Goal: Task Accomplishment & Management: Complete application form

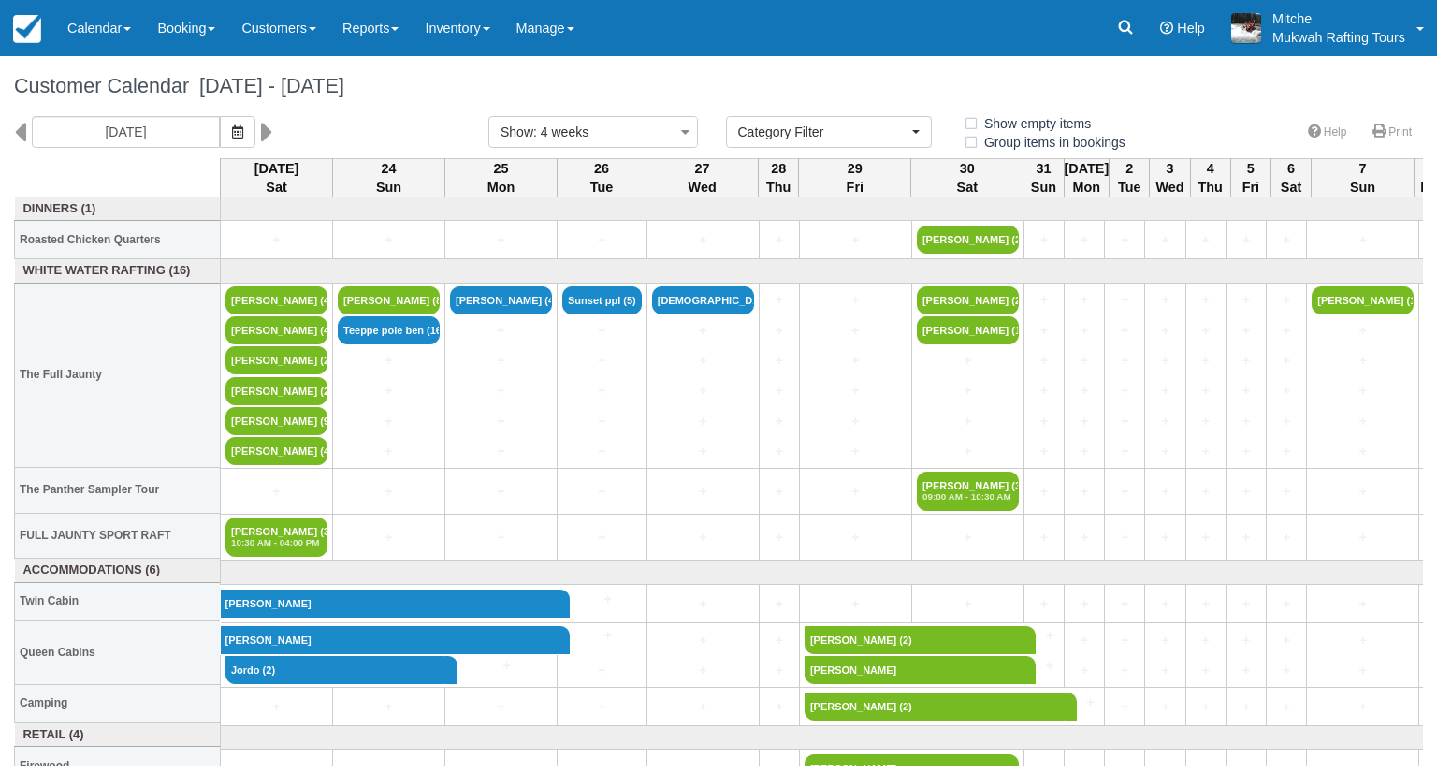
select select
click at [165, 23] on link "Booking" at bounding box center [186, 28] width 84 height 56
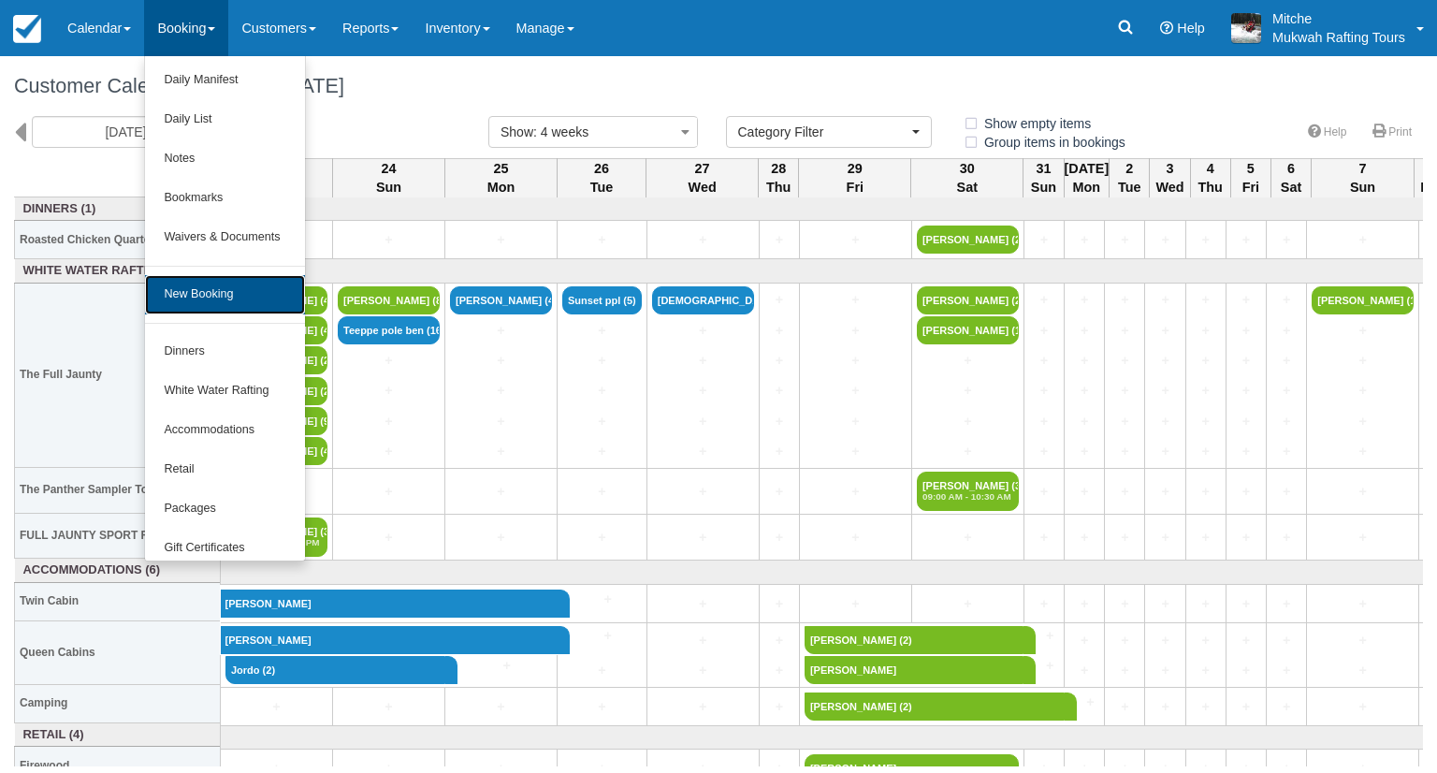
click at [246, 306] on link "New Booking" at bounding box center [224, 294] width 159 height 39
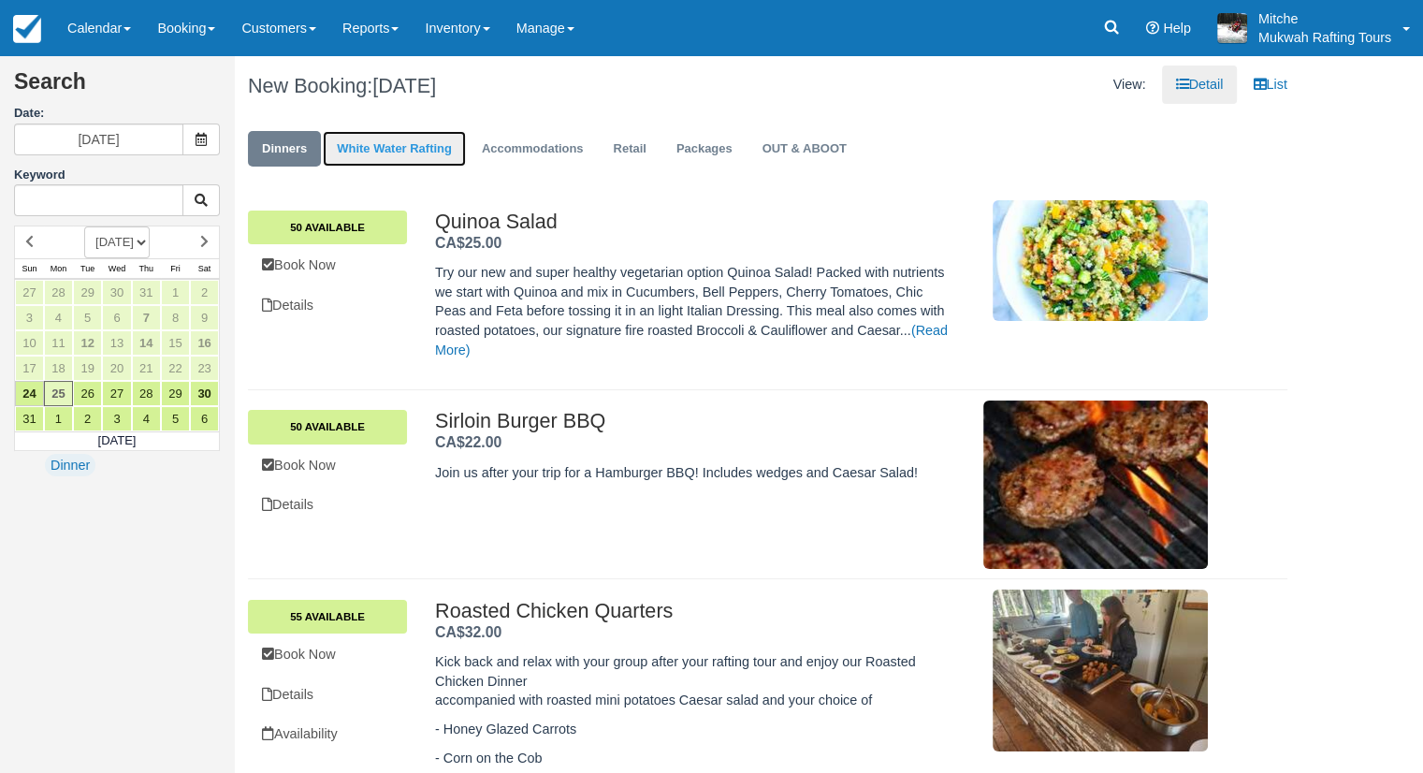
click at [387, 147] on link "White Water Rafting" at bounding box center [394, 149] width 143 height 36
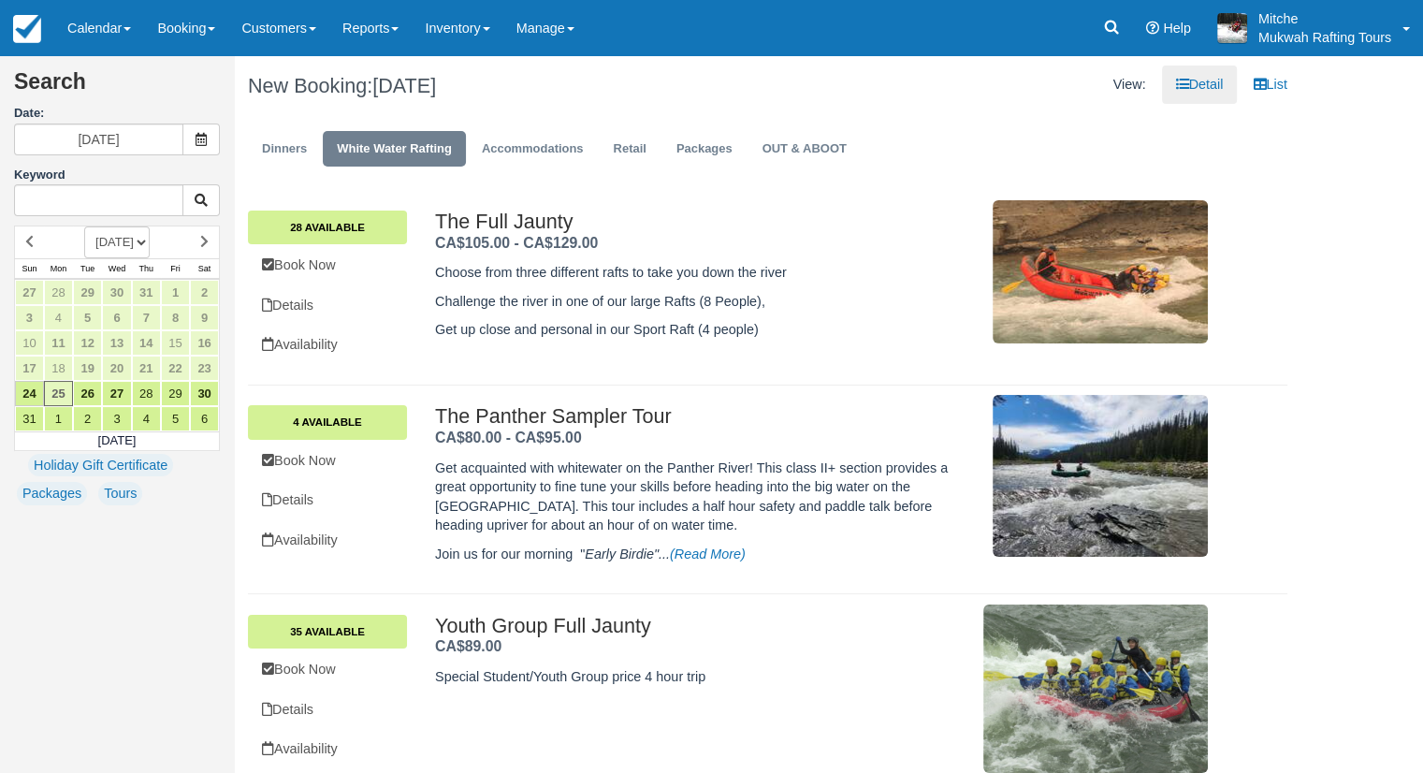
click at [760, 88] on div "New Booking: Mon Aug 25, 2025" at bounding box center [500, 86] width 533 height 60
click at [690, 87] on h1 "New Booking: Mon Aug 25, 2025" at bounding box center [500, 86] width 505 height 22
click at [121, 385] on link "27" at bounding box center [116, 393] width 29 height 25
click at [968, 135] on ul "Dinners White Water Rafting Accommodations Retail Packages OUT & ABOOT" at bounding box center [767, 153] width 1039 height 56
click at [269, 132] on link "Dinners" at bounding box center [284, 149] width 73 height 36
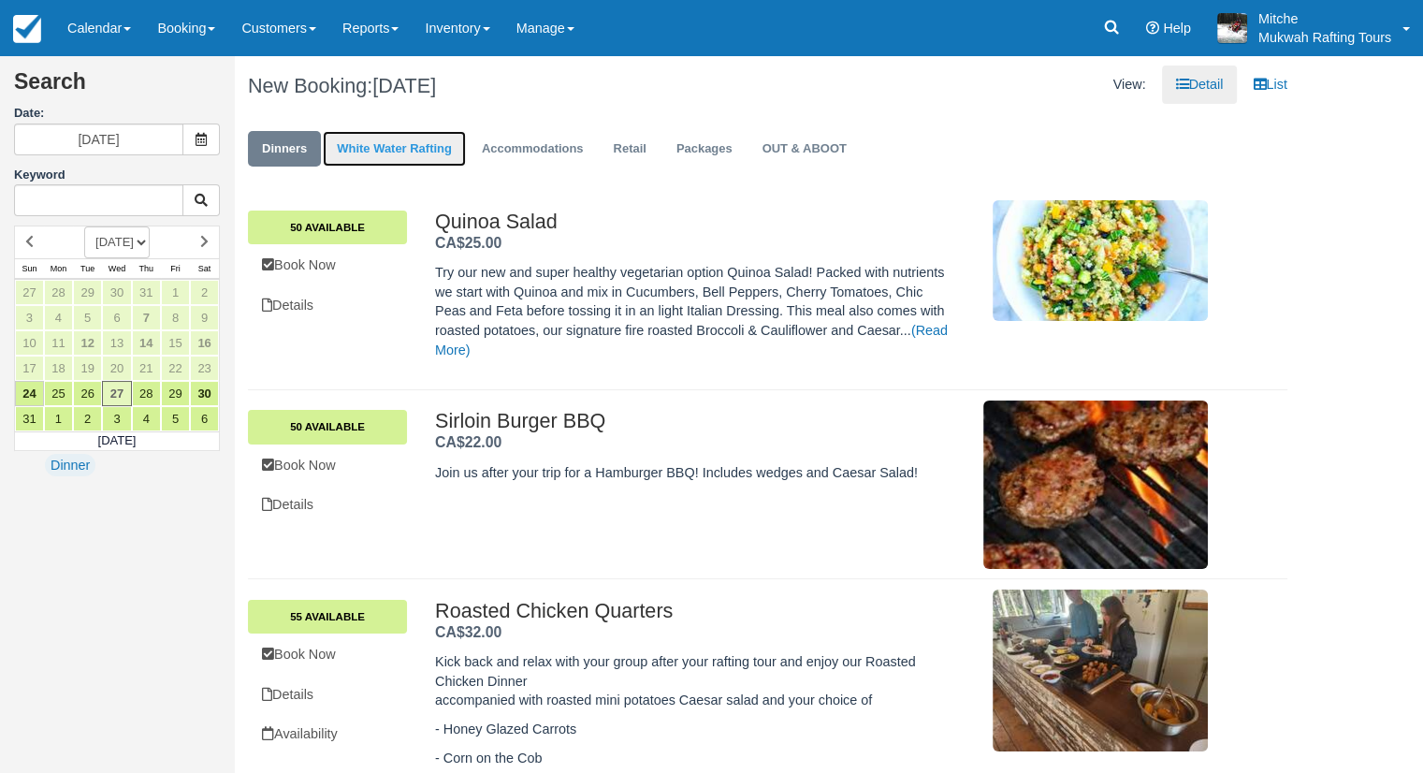
click at [377, 146] on link "White Water Rafting" at bounding box center [394, 149] width 143 height 36
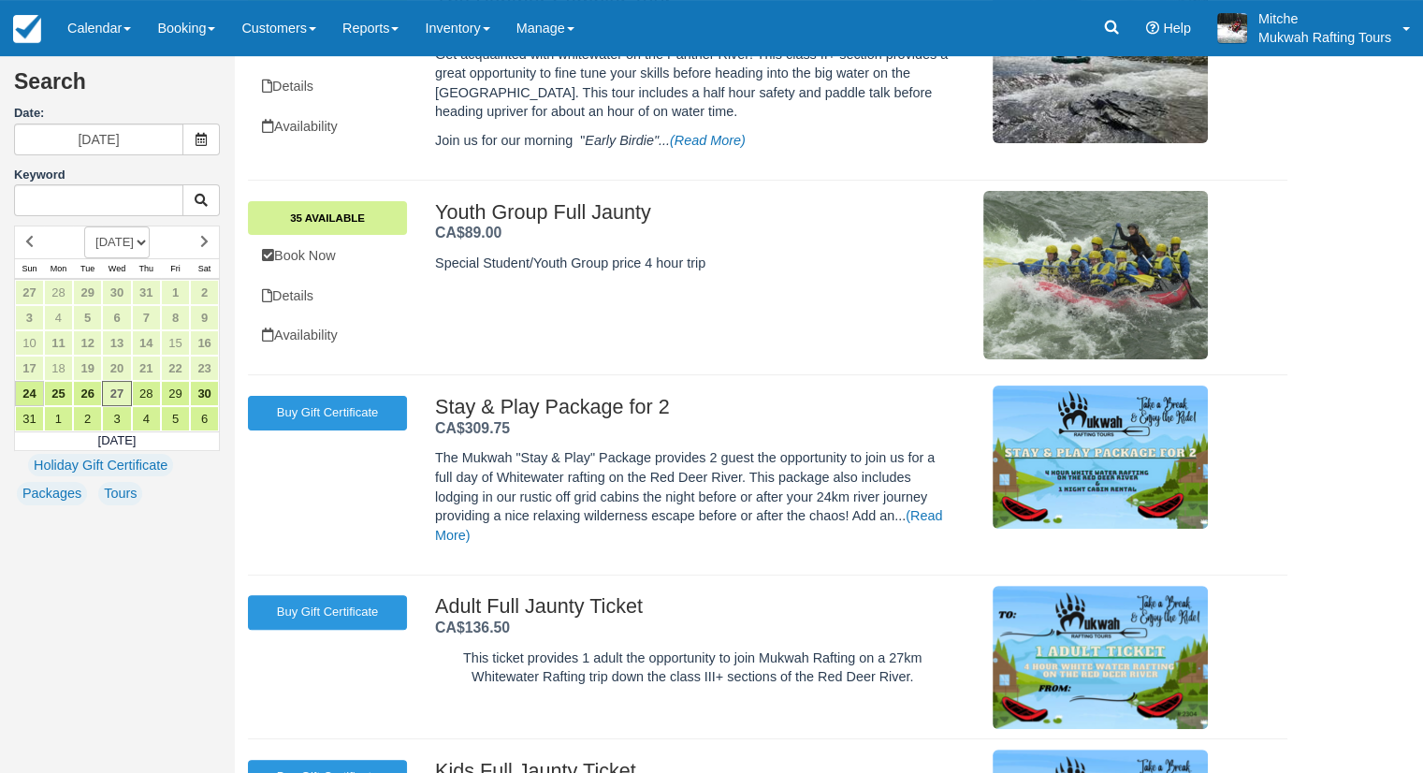
scroll to position [468, 0]
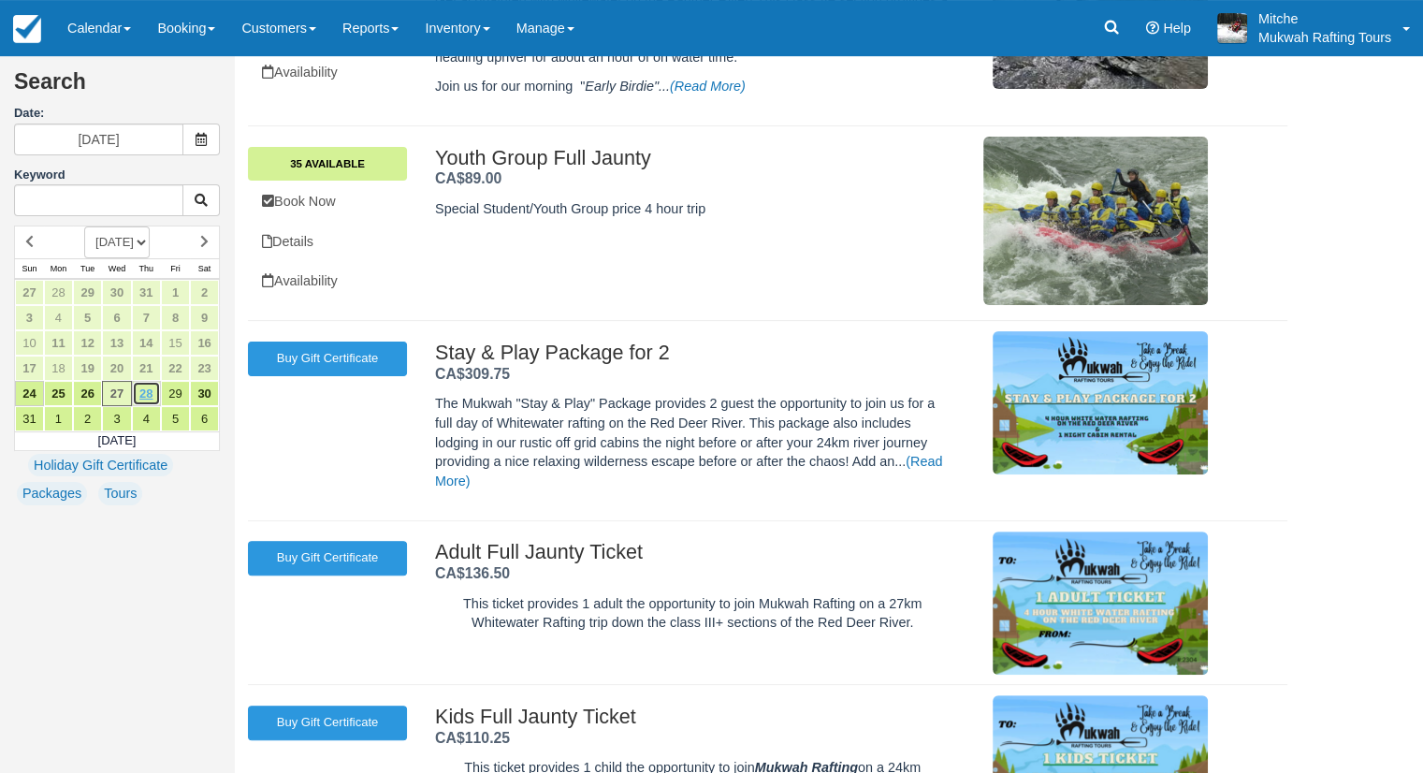
click at [146, 393] on link "28" at bounding box center [146, 393] width 29 height 25
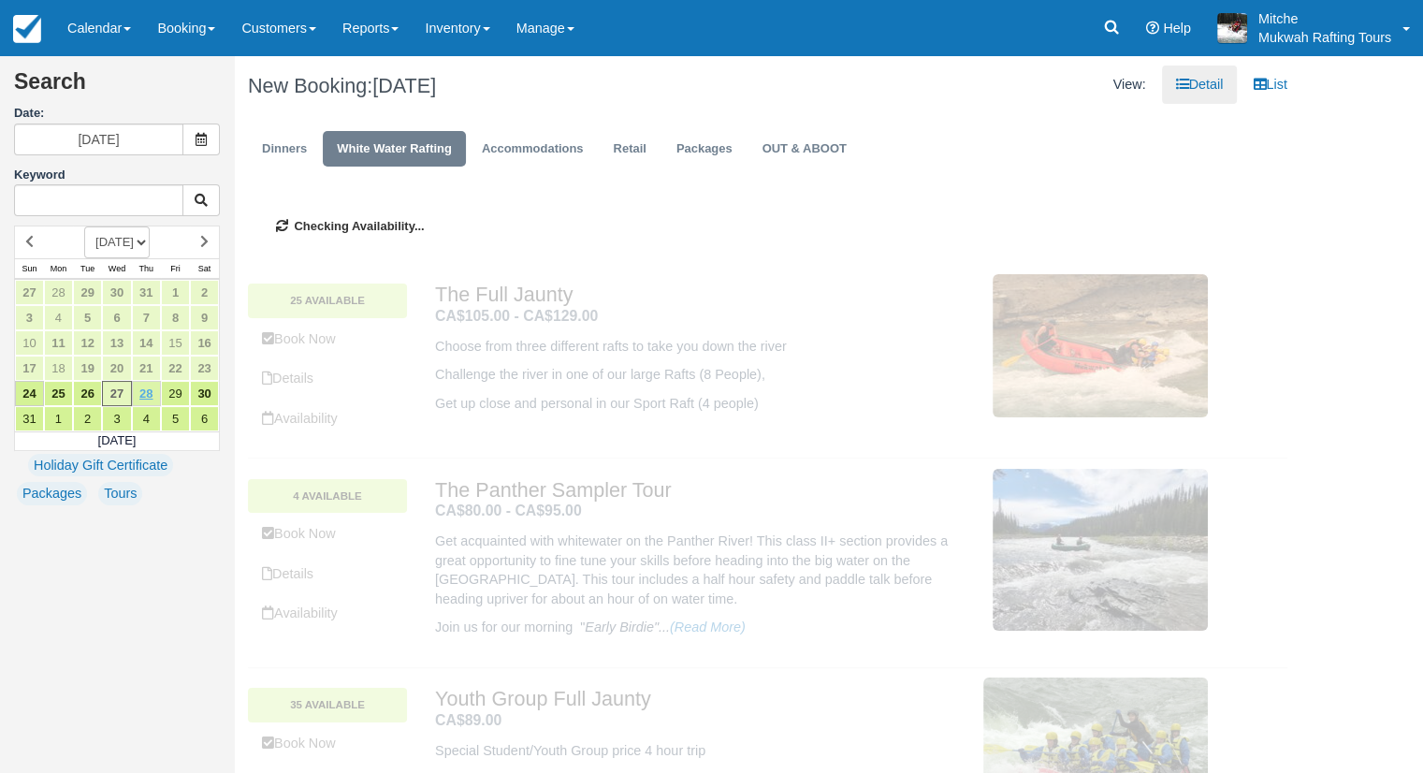
type input "08/28/25"
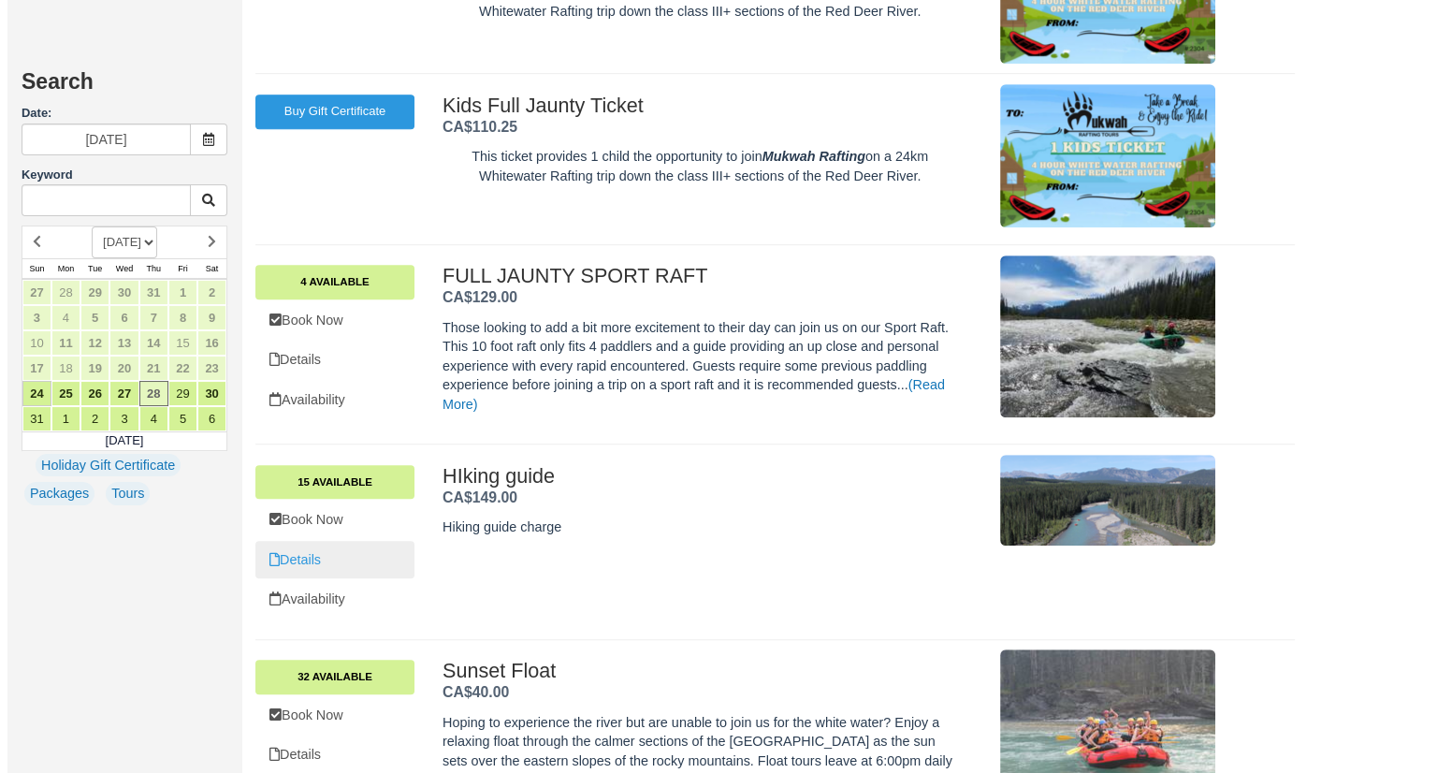
scroll to position [1051, 0]
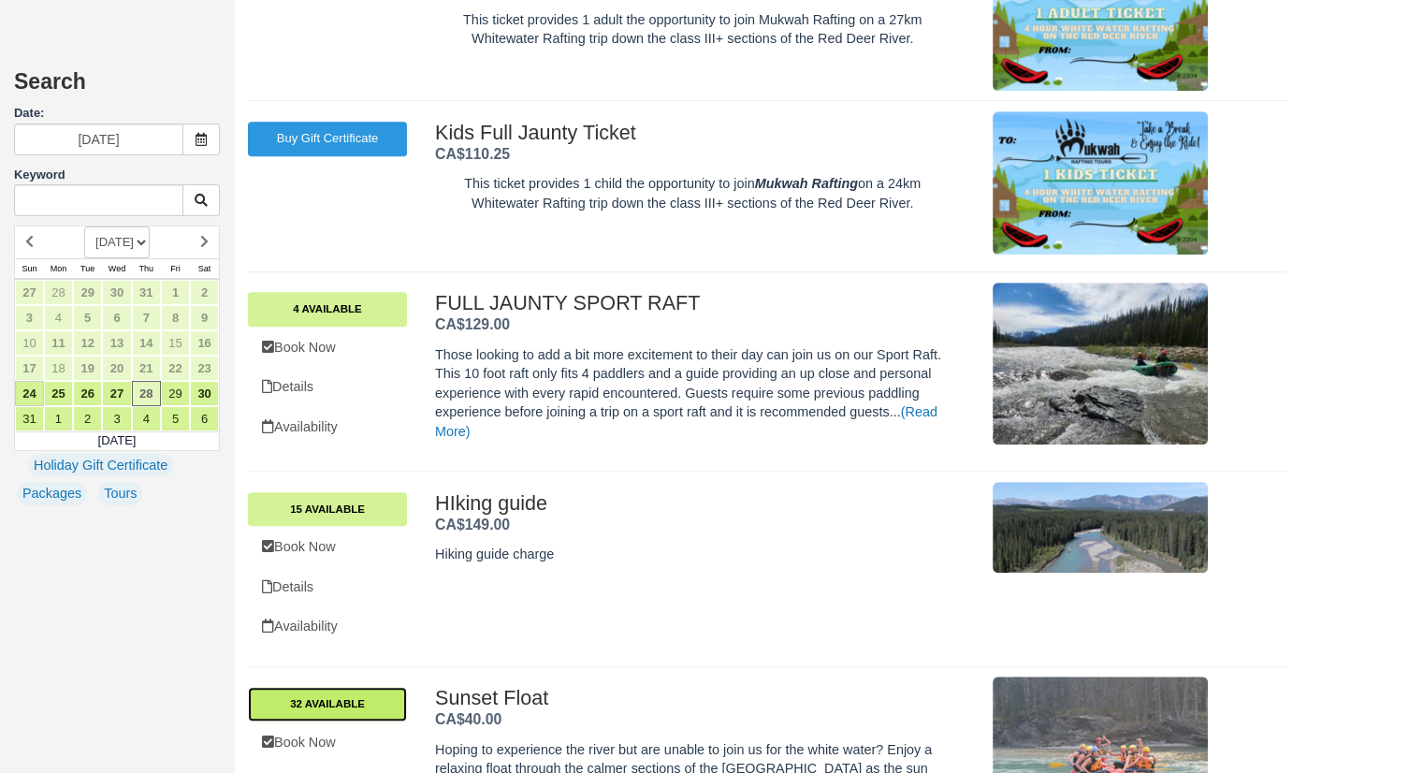
click at [357, 705] on link "32 Available" at bounding box center [327, 704] width 159 height 34
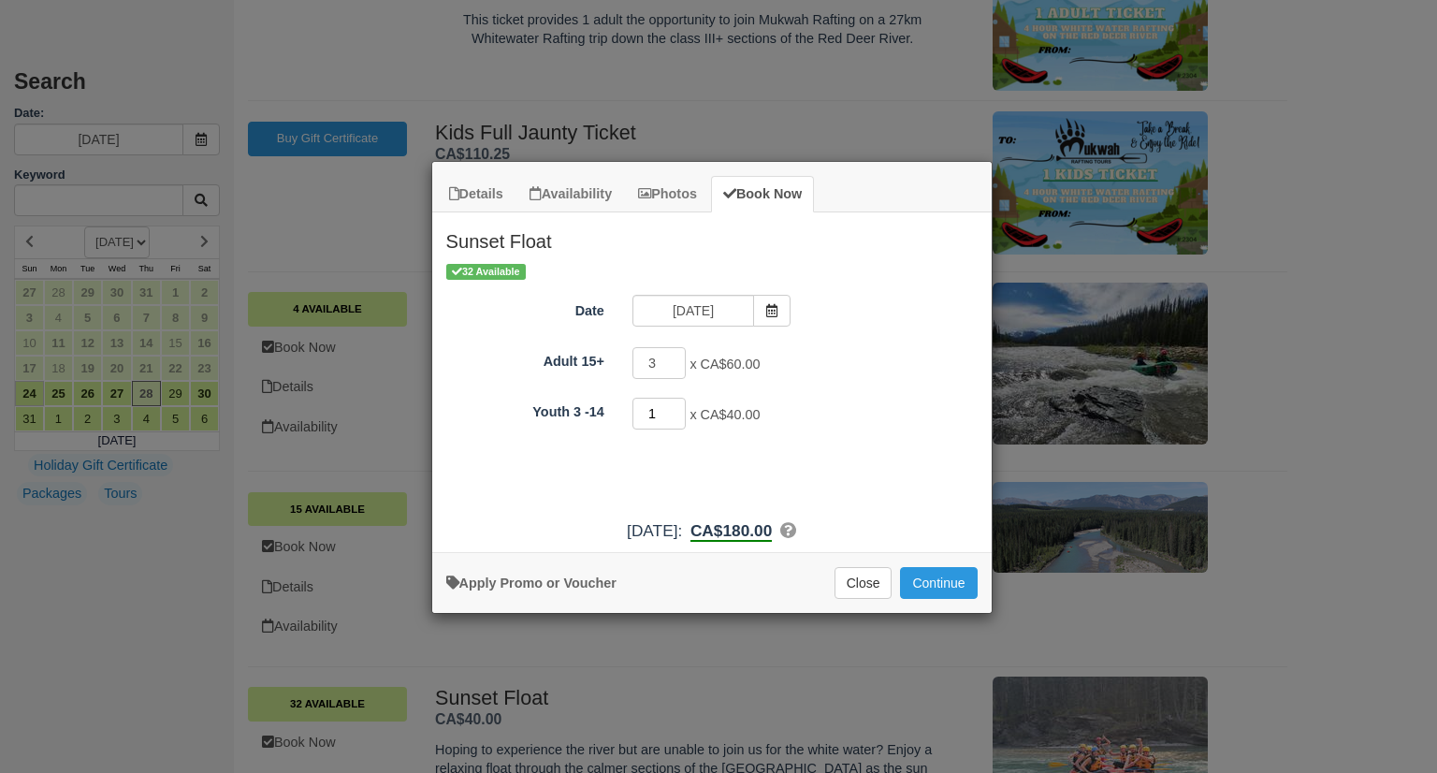
click at [678, 406] on input "1" at bounding box center [659, 414] width 54 height 32
type input "2"
click at [677, 406] on input "2" at bounding box center [659, 414] width 54 height 32
click at [676, 367] on input "3" at bounding box center [659, 363] width 54 height 32
click at [675, 360] on input "4" at bounding box center [659, 363] width 54 height 32
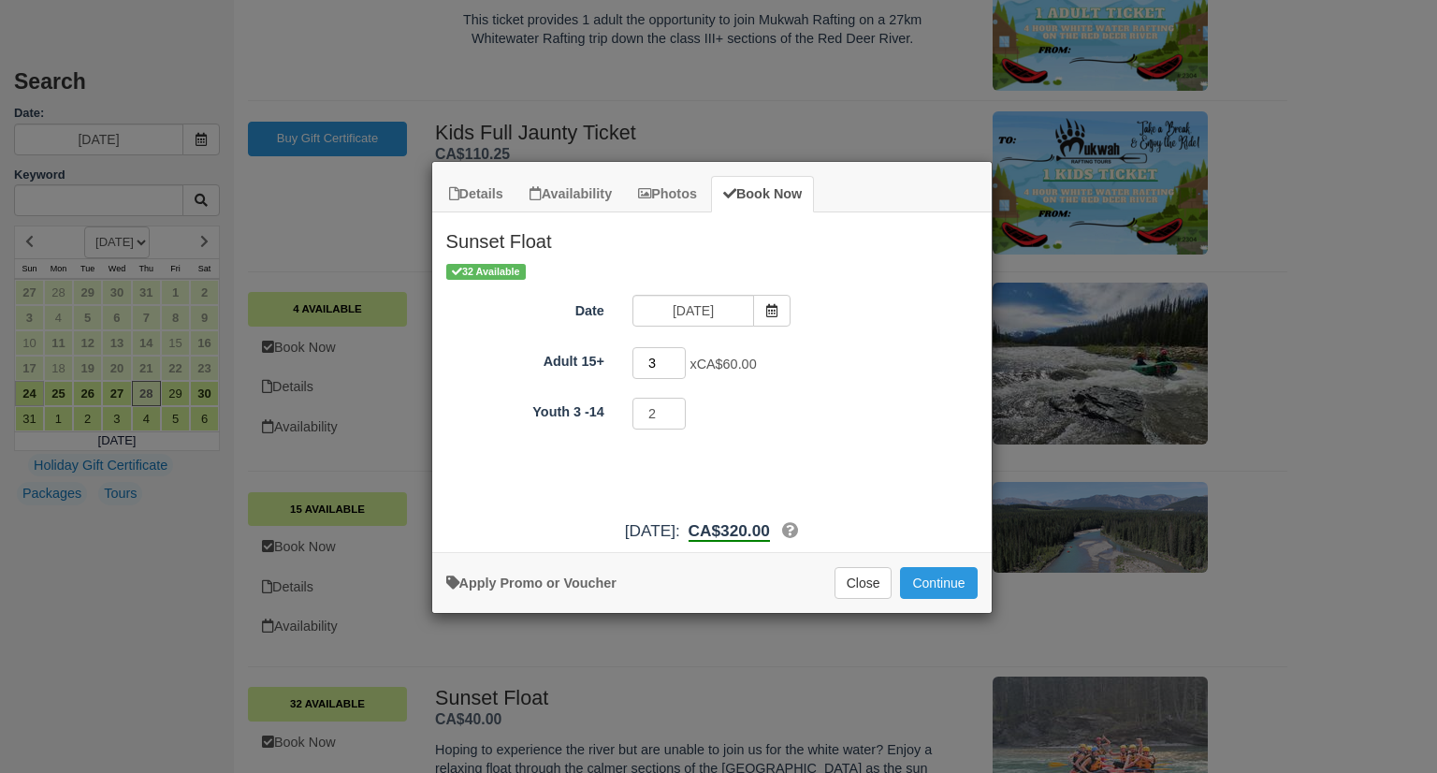
type input "3"
click at [677, 368] on input "3" at bounding box center [659, 363] width 54 height 32
click at [673, 368] on input "3" at bounding box center [659, 363] width 54 height 32
click at [676, 368] on input "3" at bounding box center [659, 363] width 54 height 32
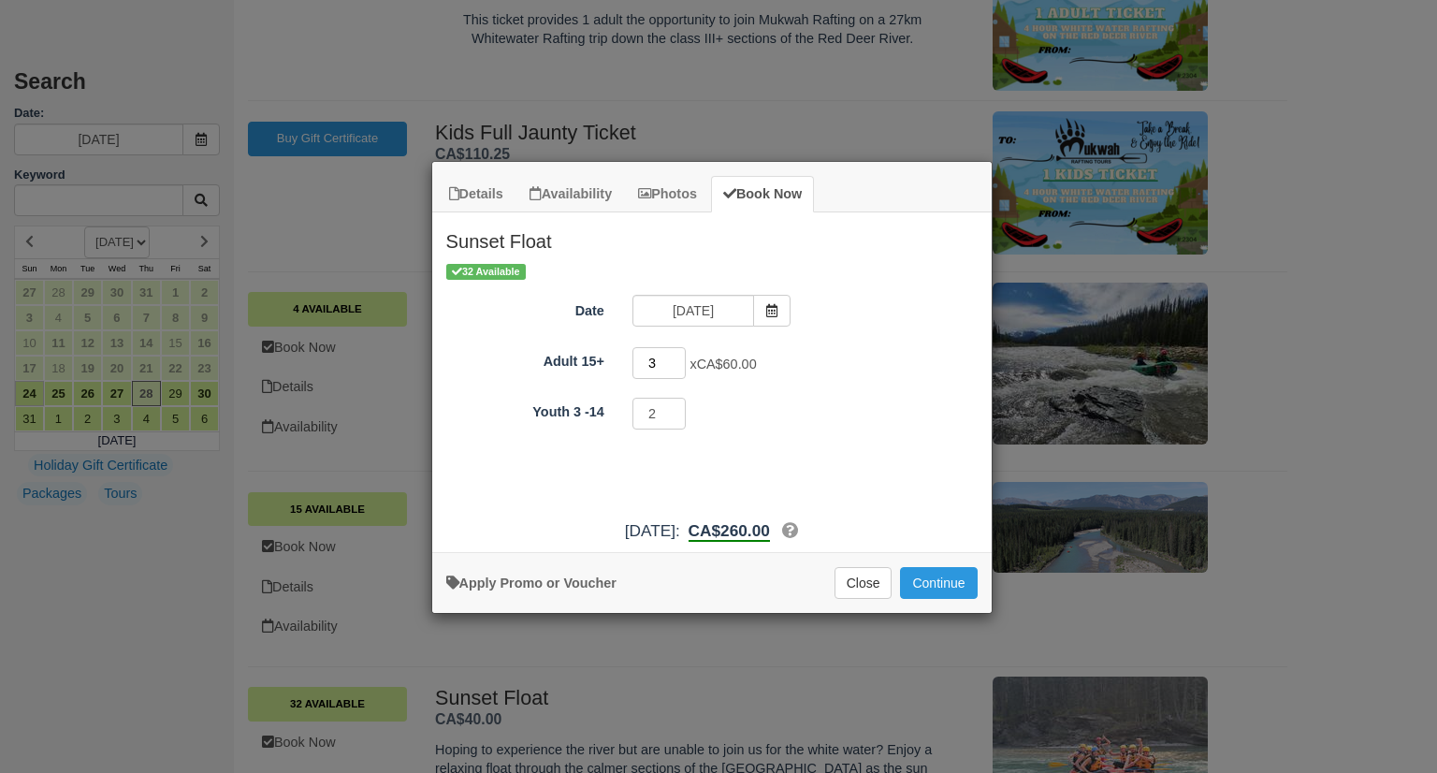
click at [676, 368] on input "3" at bounding box center [659, 363] width 54 height 32
click at [677, 369] on input "3" at bounding box center [659, 363] width 54 height 32
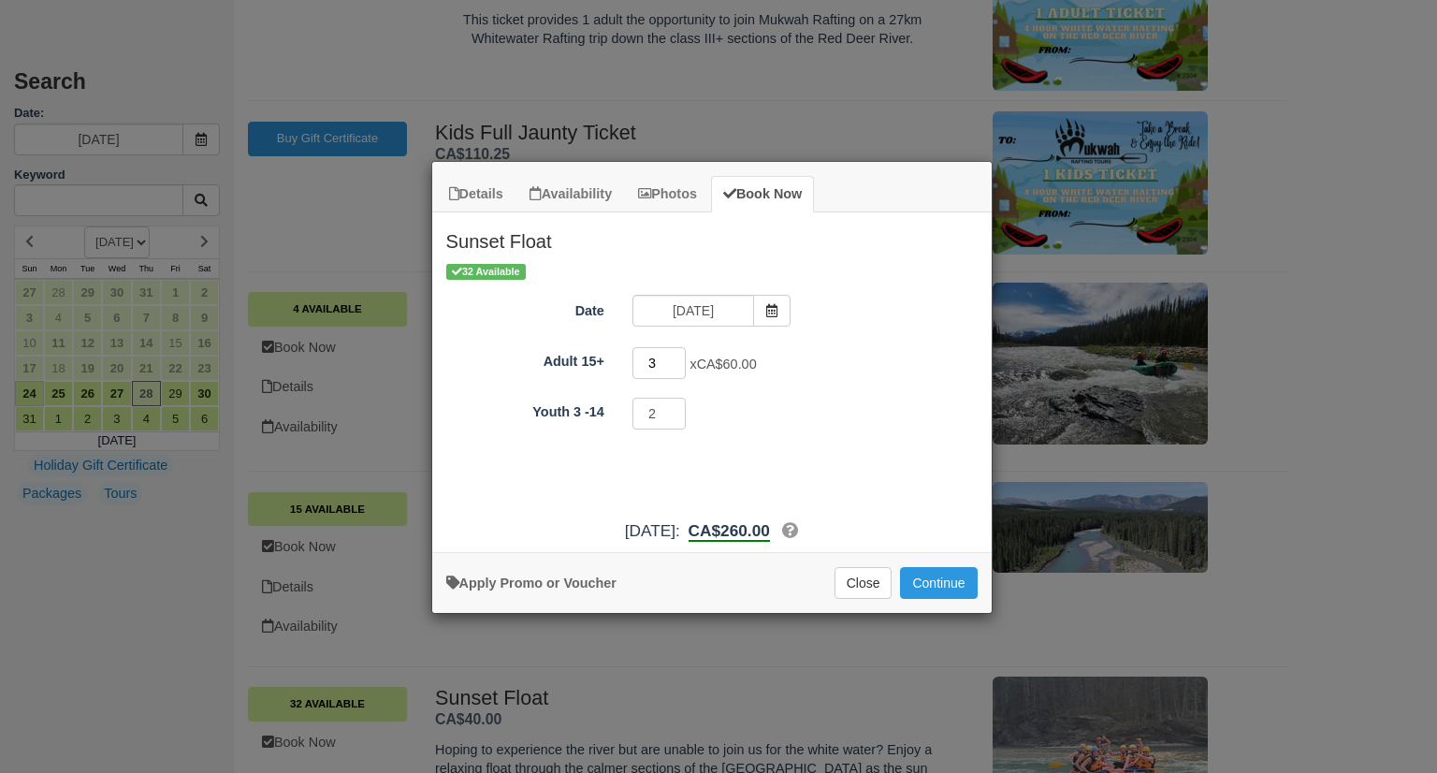
click at [677, 369] on input "3" at bounding box center [659, 363] width 54 height 32
click at [857, 330] on div "32 Available Date 08/28/25 Adult 15+ 3 x CA$60.00 Minimum of 3Maximum of 32 You…" at bounding box center [711, 385] width 559 height 249
click at [761, 298] on span "Item Modal" at bounding box center [771, 311] width 37 height 32
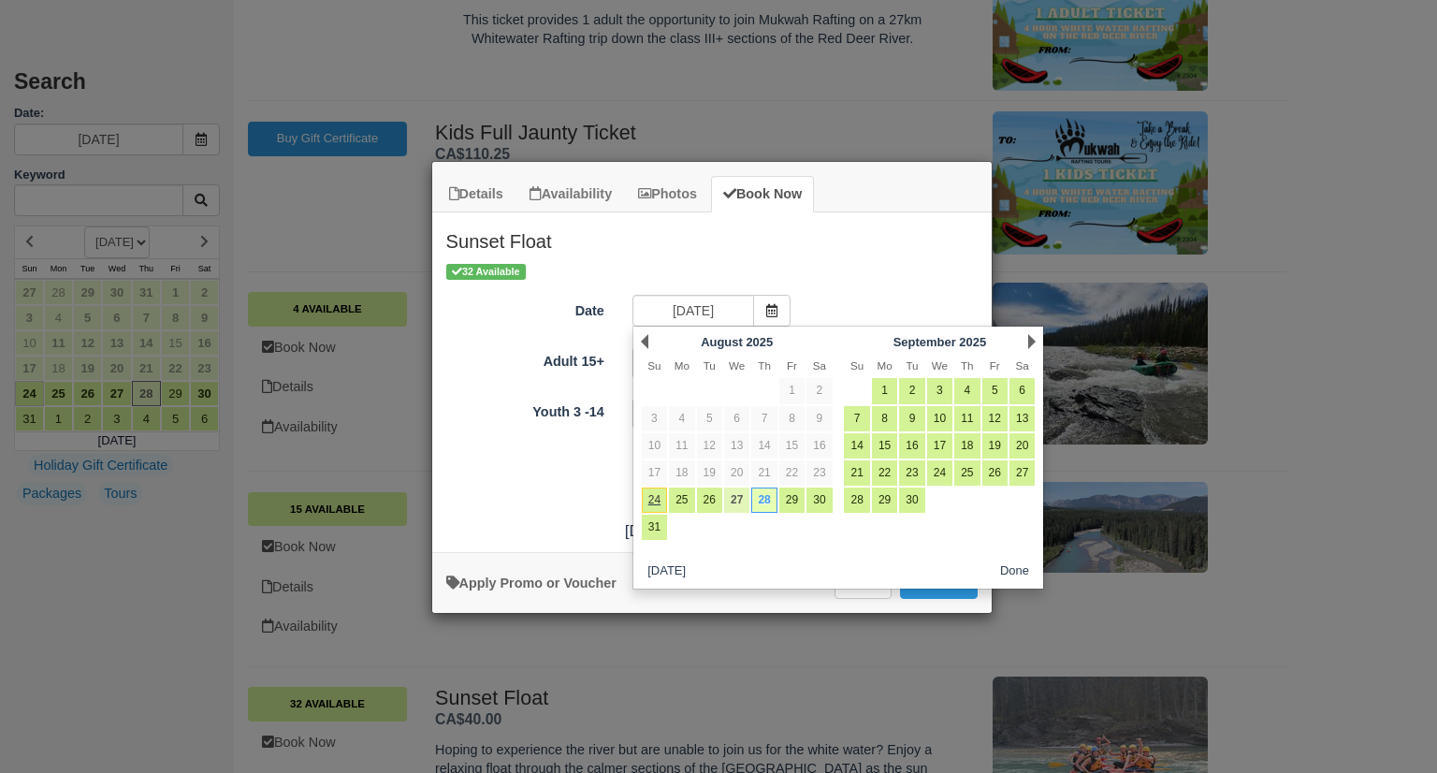
click at [736, 492] on link "27" at bounding box center [736, 499] width 25 height 25
type input "08/27/25"
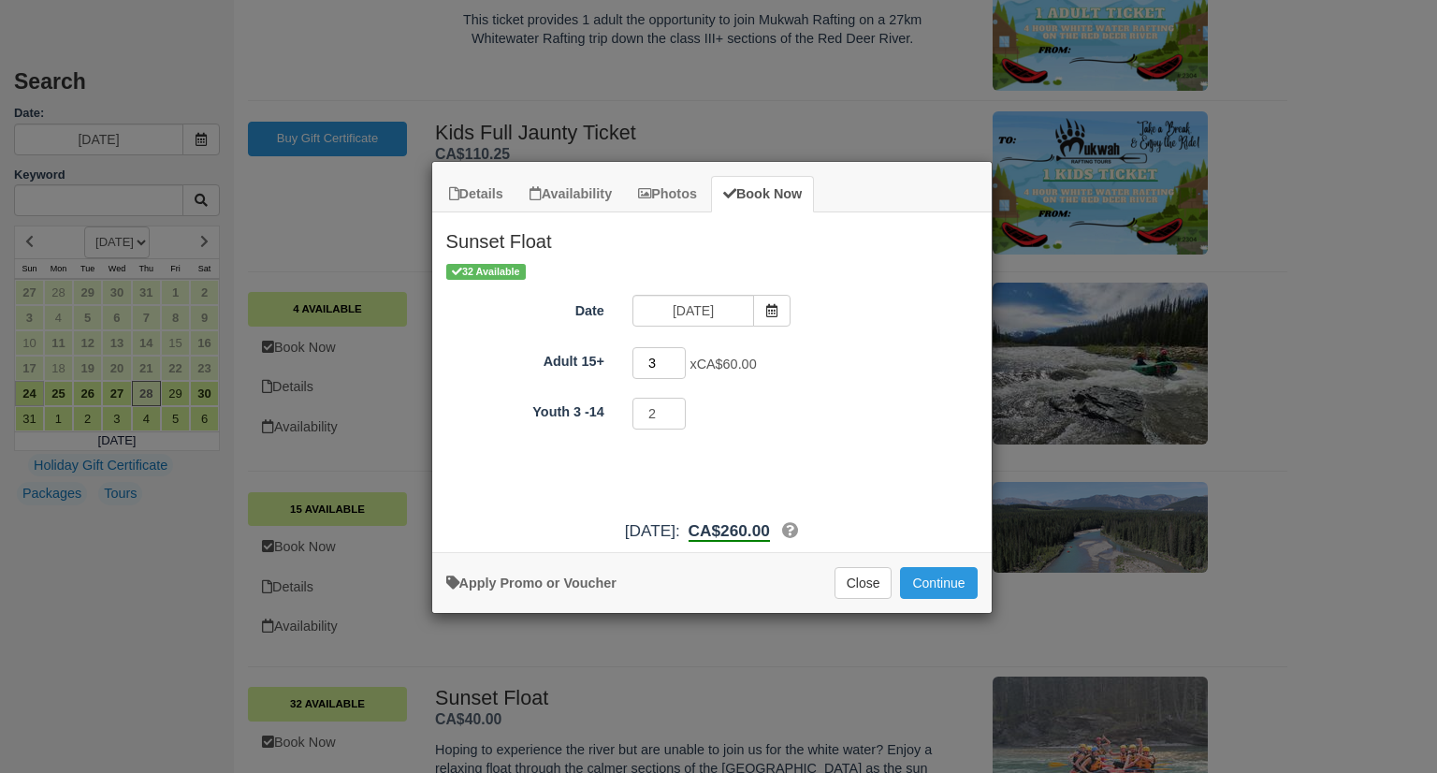
click at [676, 366] on input "3" at bounding box center [659, 363] width 54 height 32
click at [674, 366] on input "3" at bounding box center [659, 363] width 54 height 32
click at [891, 420] on div "2 Maximum of 28" at bounding box center [781, 416] width 326 height 36
click at [953, 577] on button "Continue" at bounding box center [938, 583] width 77 height 32
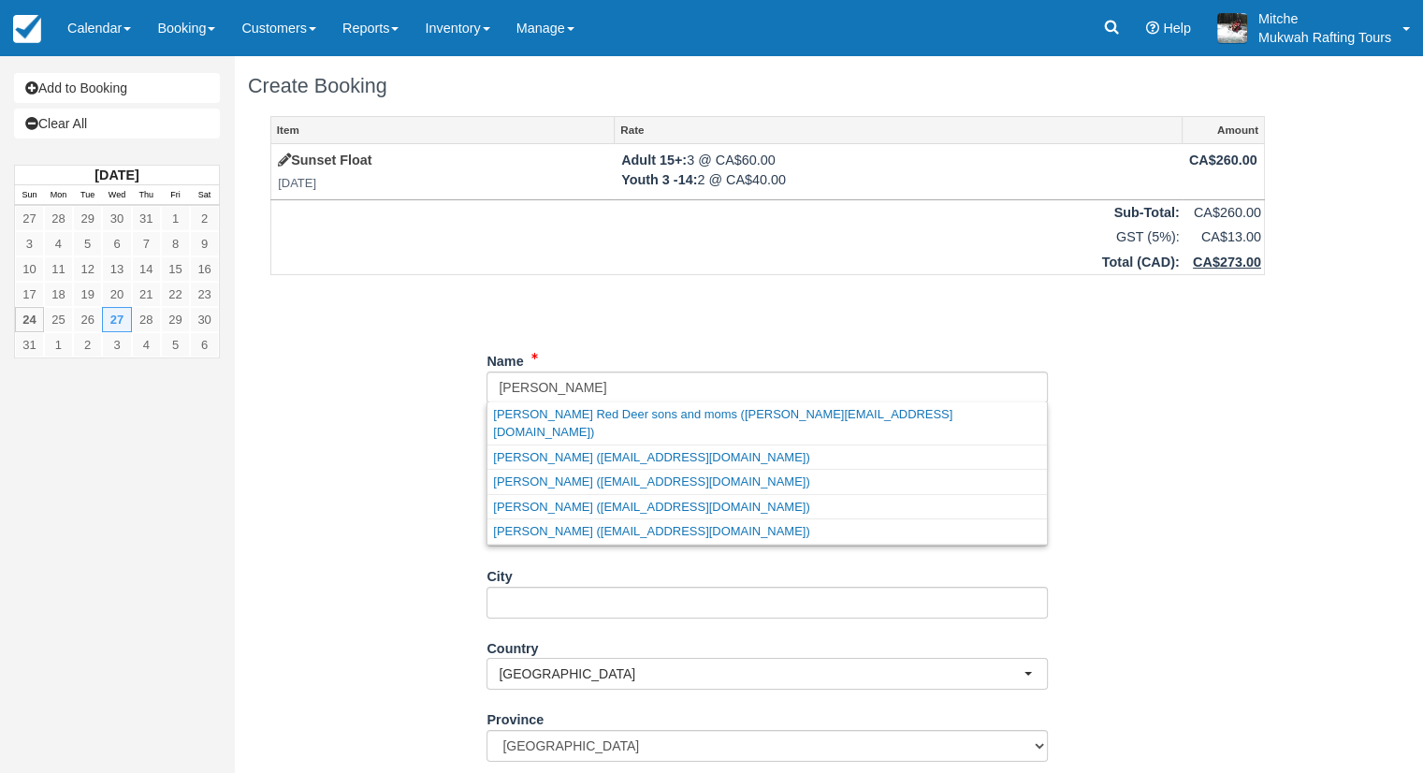
type input "[PERSON_NAME]"
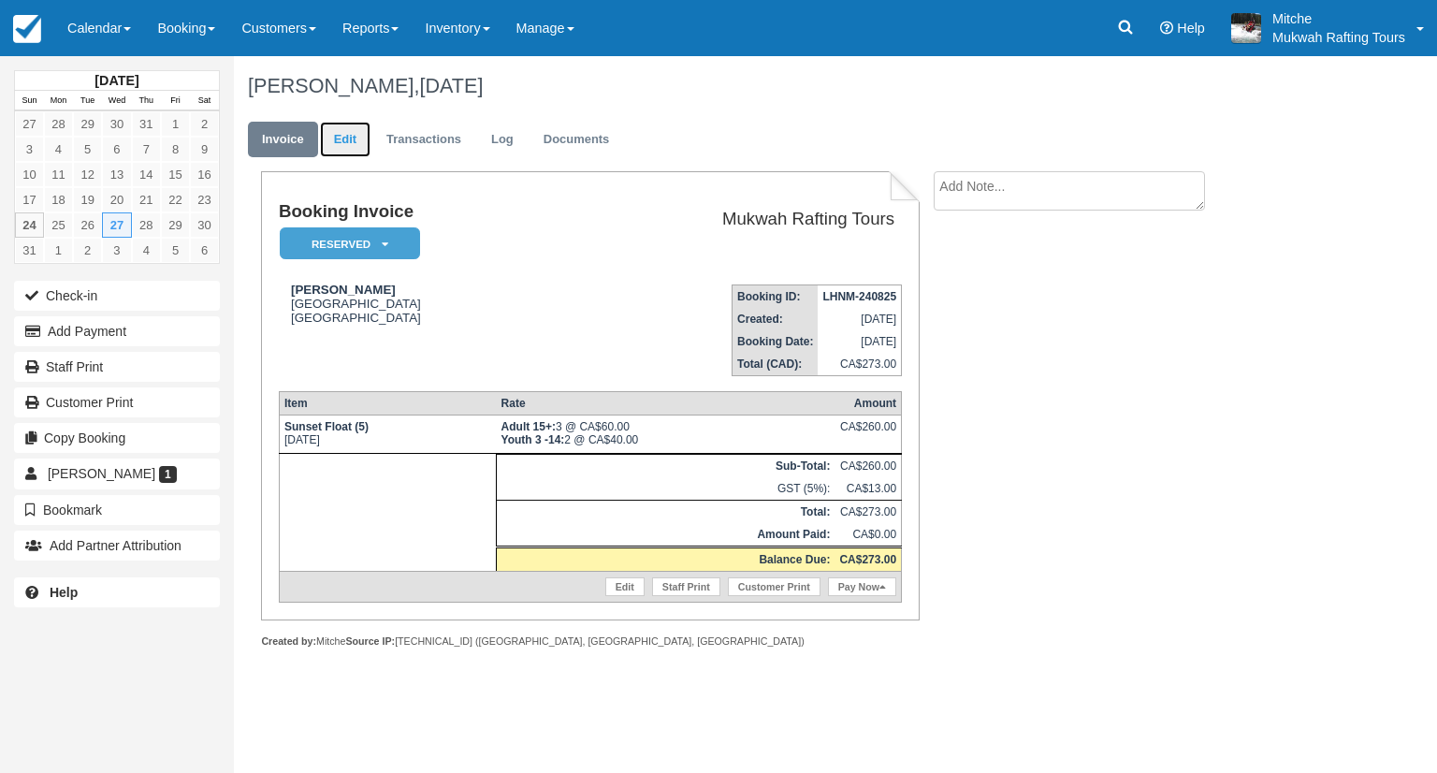
click at [350, 140] on link "Edit" at bounding box center [345, 140] width 51 height 36
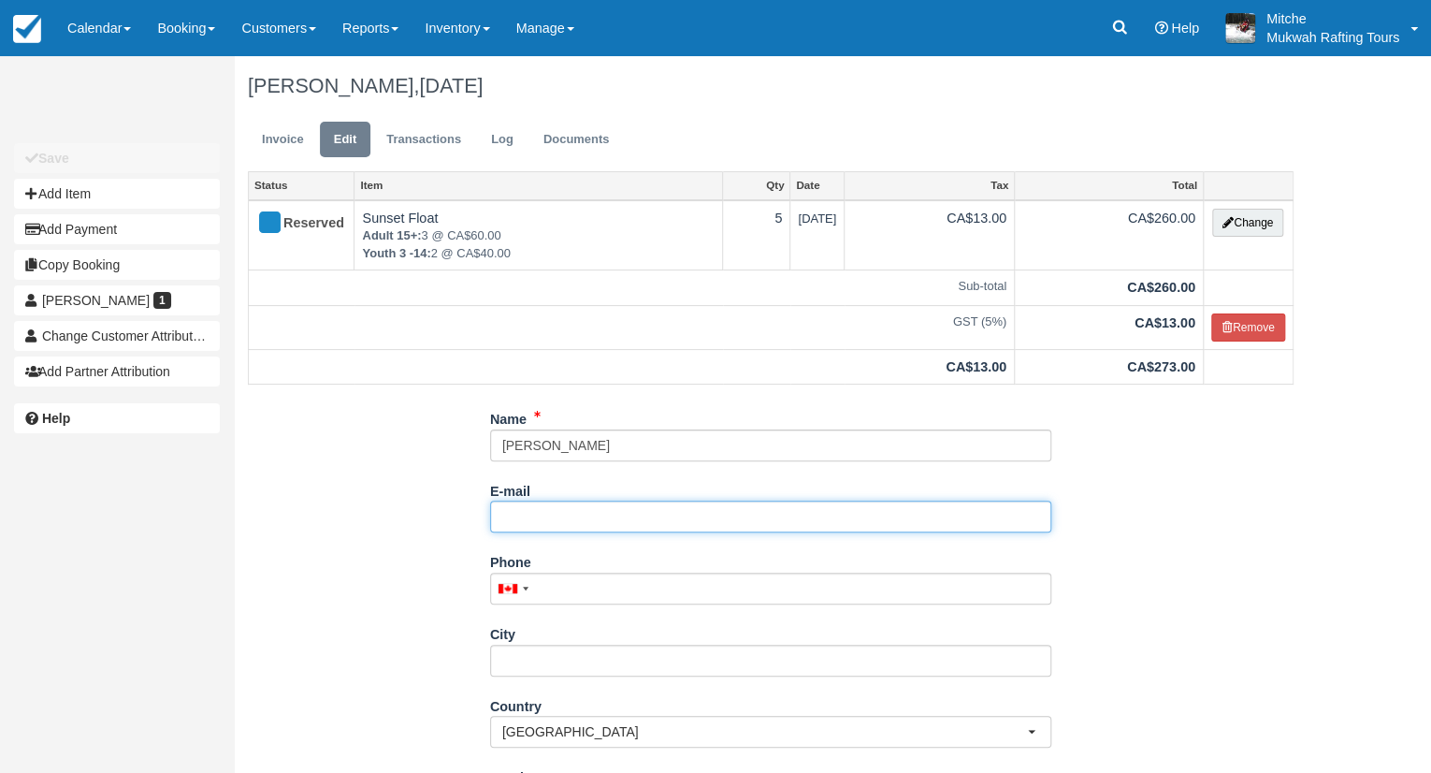
click at [611, 514] on input "E-mail" at bounding box center [770, 516] width 561 height 32
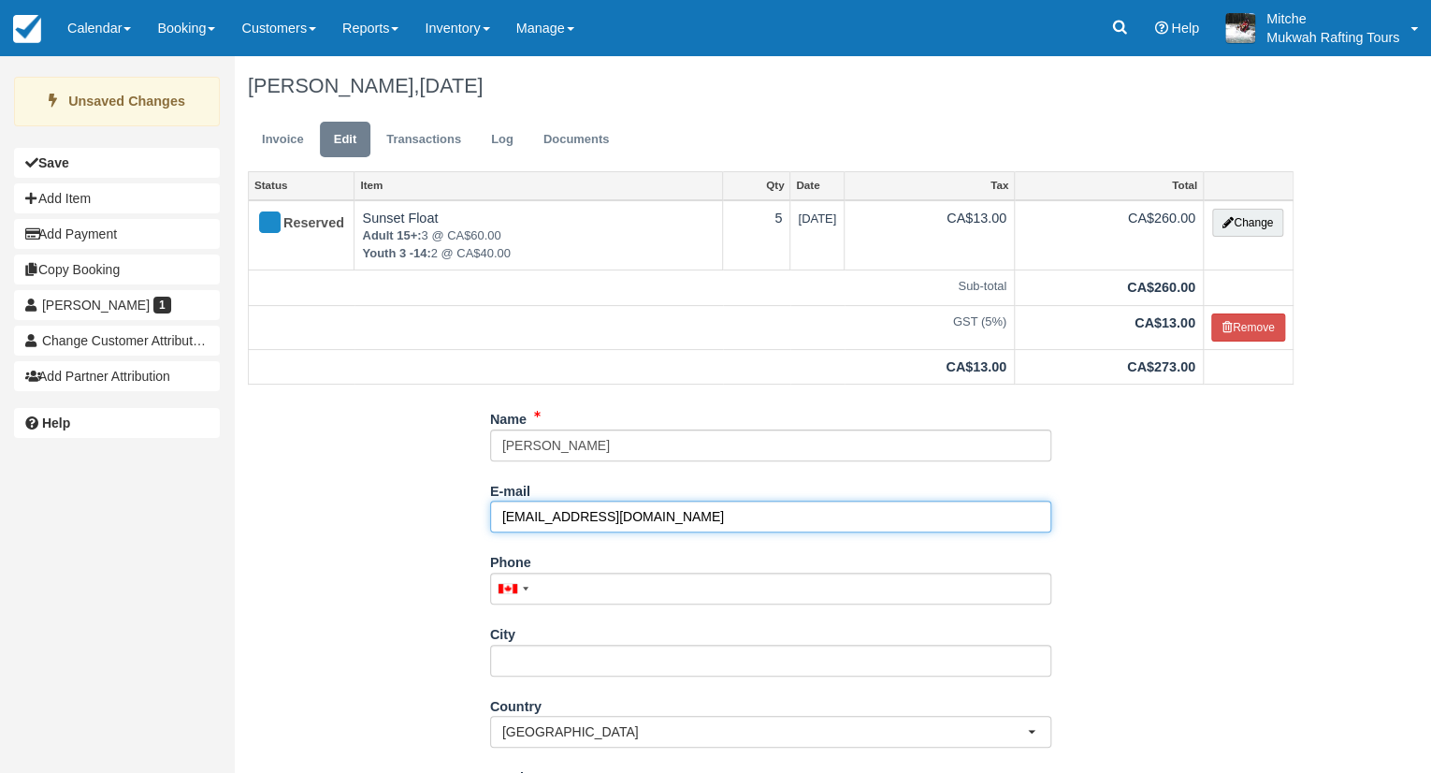
type input "sshank83@hotmail.com"
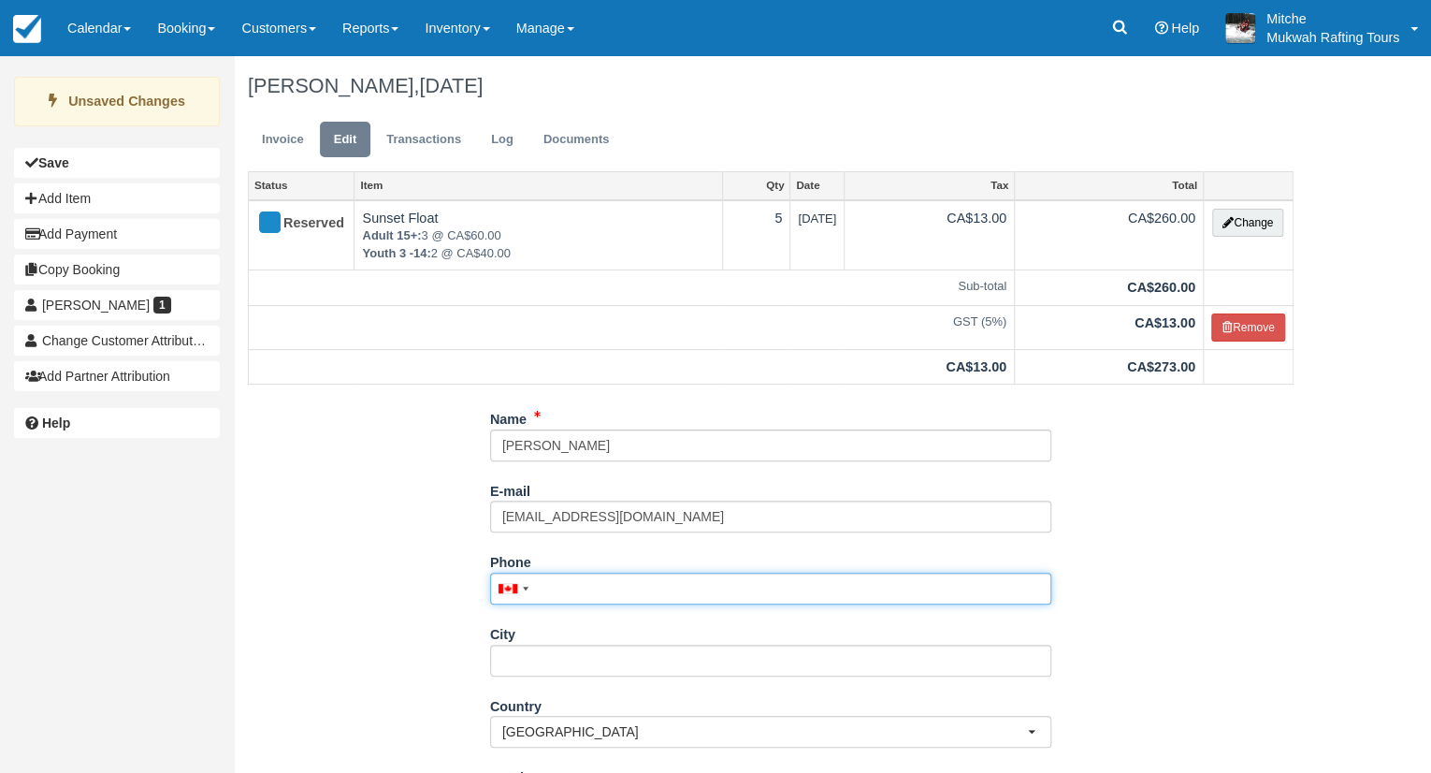
click at [568, 581] on input "Phone" at bounding box center [770, 588] width 561 height 32
click at [688, 589] on input "Phone" at bounding box center [770, 588] width 561 height 32
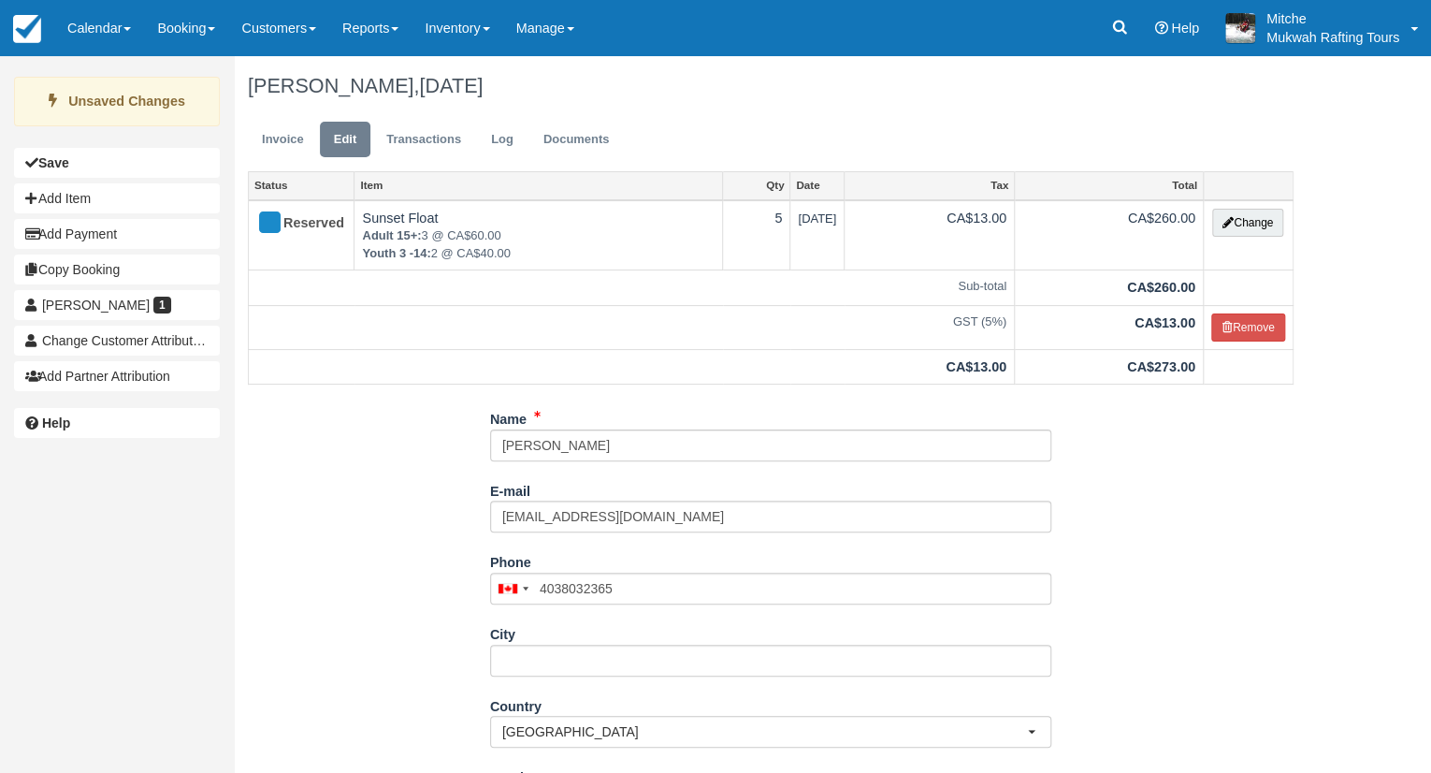
type input "(403) 803-2365"
click at [311, 467] on div "Name Stephanie Shank E-mail sshank83@hotmail.com Did you mean ? Phone United St…" at bounding box center [771, 676] width 1074 height 547
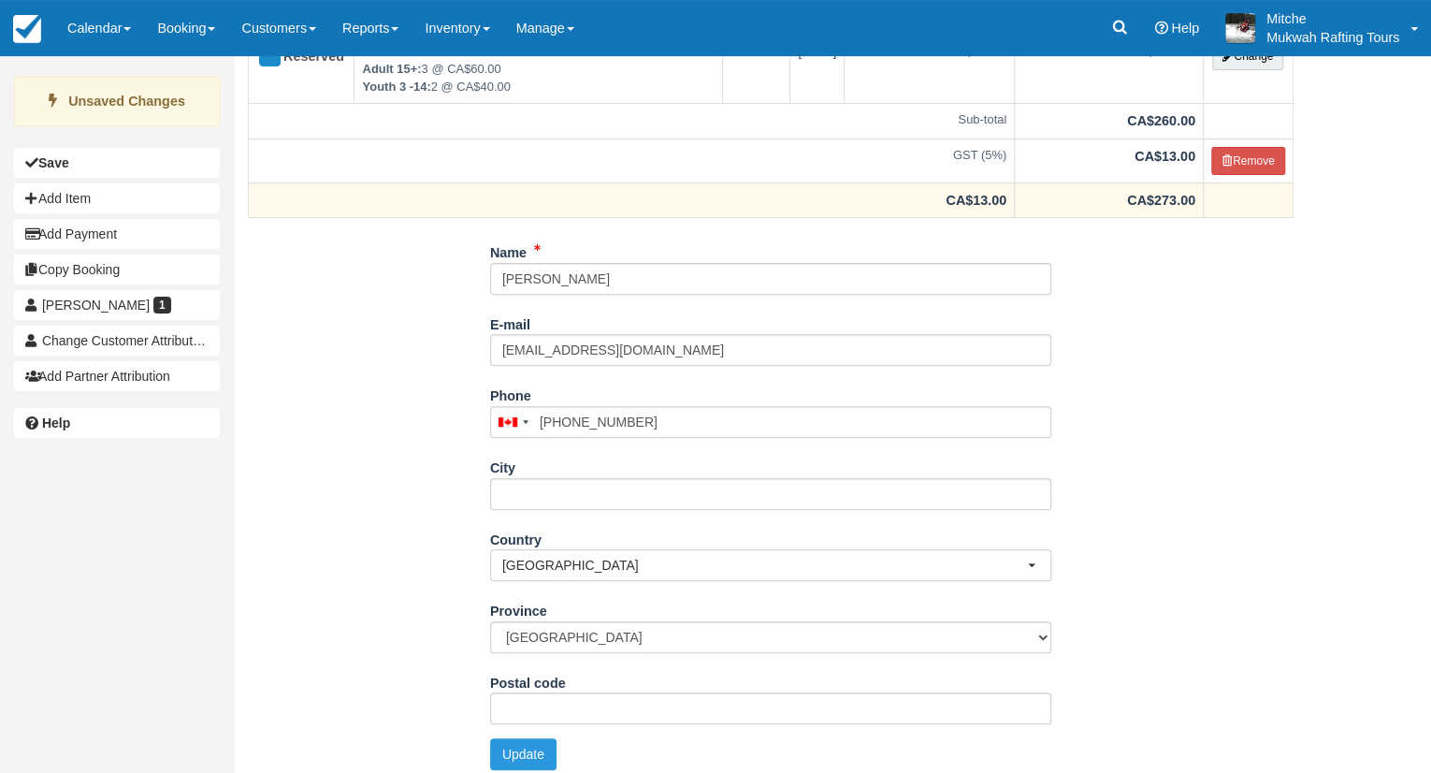
scroll to position [176, 0]
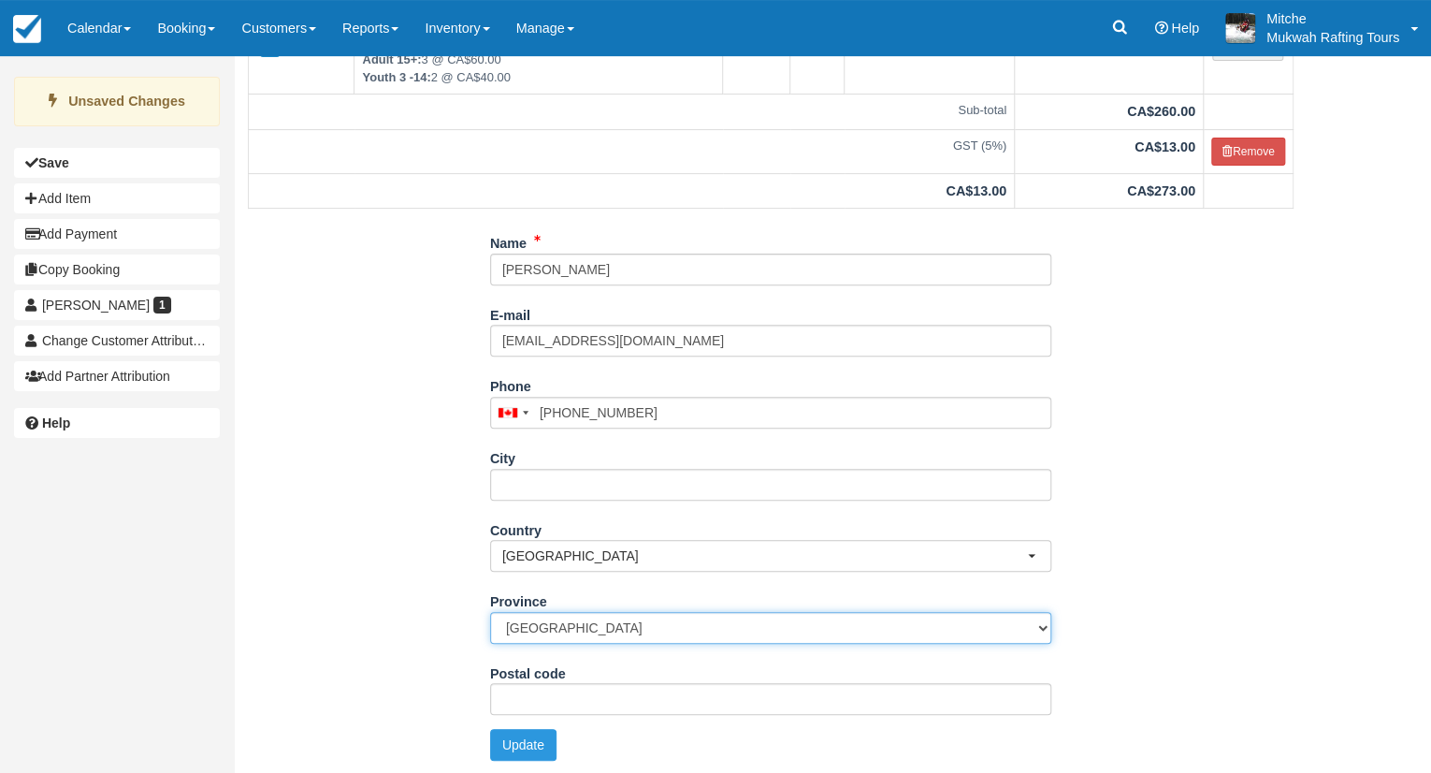
click at [694, 626] on select "Alberta British Columbia Manitoba New Brunswick Newfoundland and Labrador North…" at bounding box center [770, 628] width 561 height 32
select select "AB"
click at [490, 612] on select "Alberta British Columbia Manitoba New Brunswick Newfoundland and Labrador North…" at bounding box center [770, 628] width 561 height 32
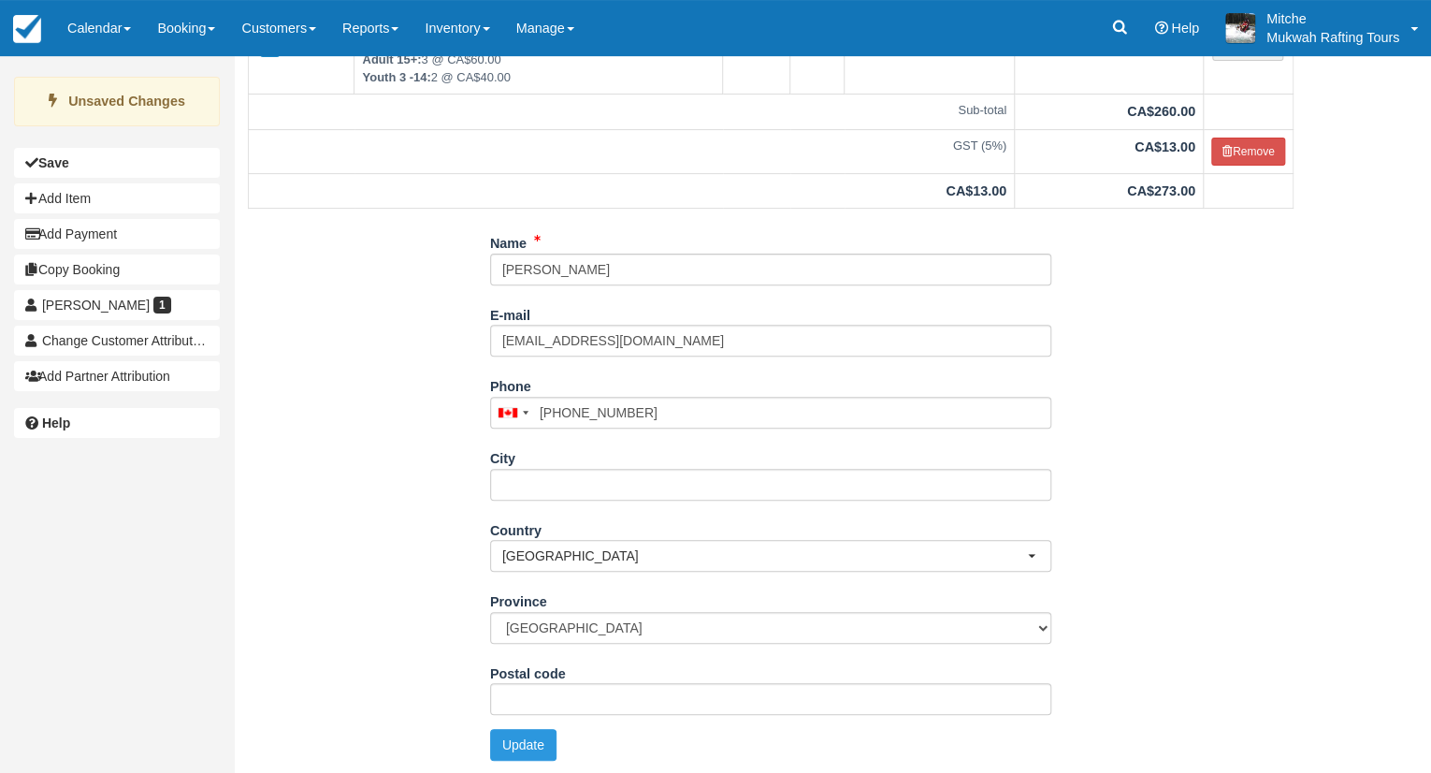
click at [455, 345] on div "Name Stephanie Shank E-mail sshank83@hotmail.com Did you mean ? Phone United St…" at bounding box center [771, 500] width 1074 height 547
click at [513, 738] on button "Update" at bounding box center [523, 745] width 66 height 32
type input "+14038032365"
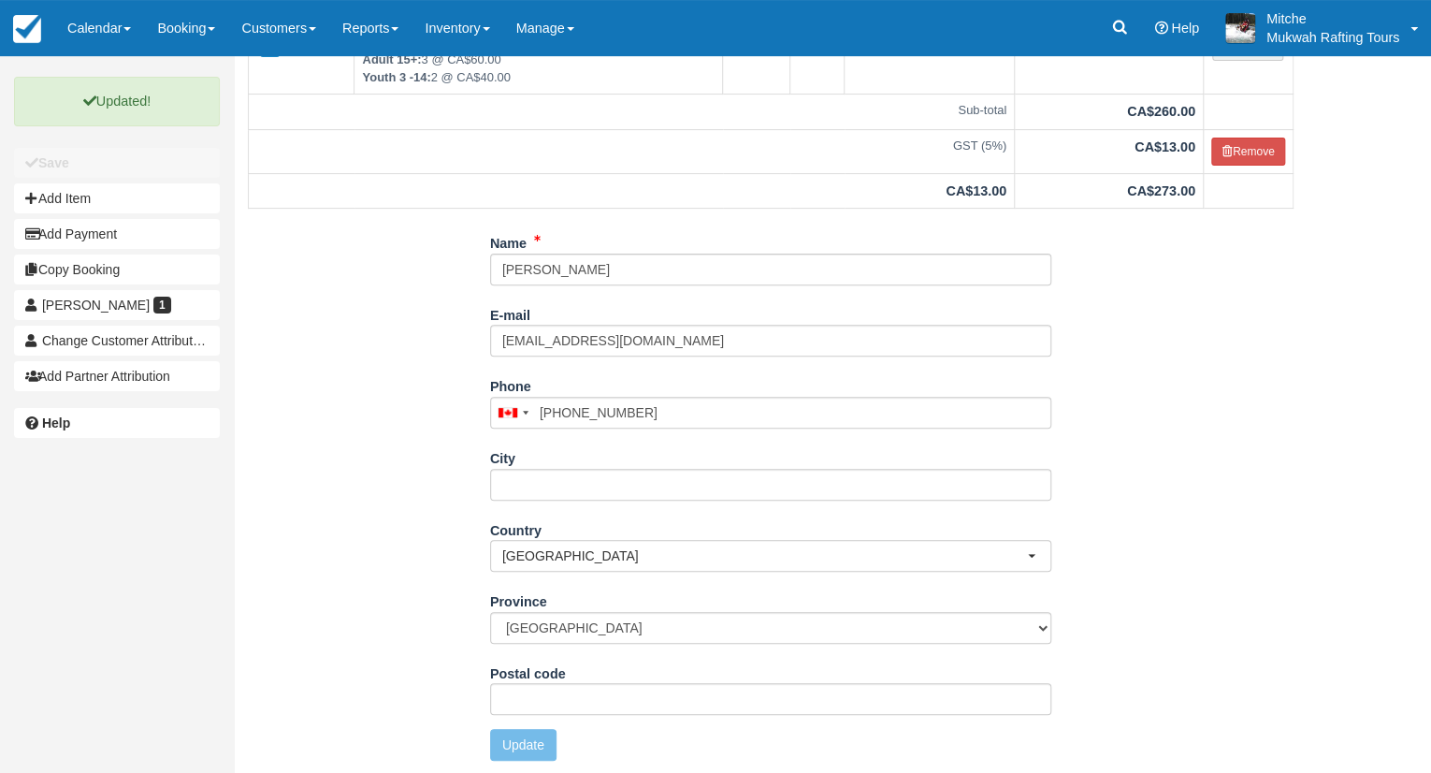
drag, startPoint x: 520, startPoint y: 494, endPoint x: 357, endPoint y: 470, distance: 164.6
click at [357, 470] on div "Name Stephanie Shank E-mail sshank83@hotmail.com Did you mean ? Phone United St…" at bounding box center [771, 500] width 1074 height 547
click at [529, 758] on div "Name Stephanie Shank E-mail sshank83@hotmail.com Did you mean ? Phone United St…" at bounding box center [771, 500] width 1074 height 547
click at [370, 572] on div "Name Stephanie Shank E-mail sshank83@hotmail.com Did you mean ? Phone United St…" at bounding box center [771, 500] width 1074 height 547
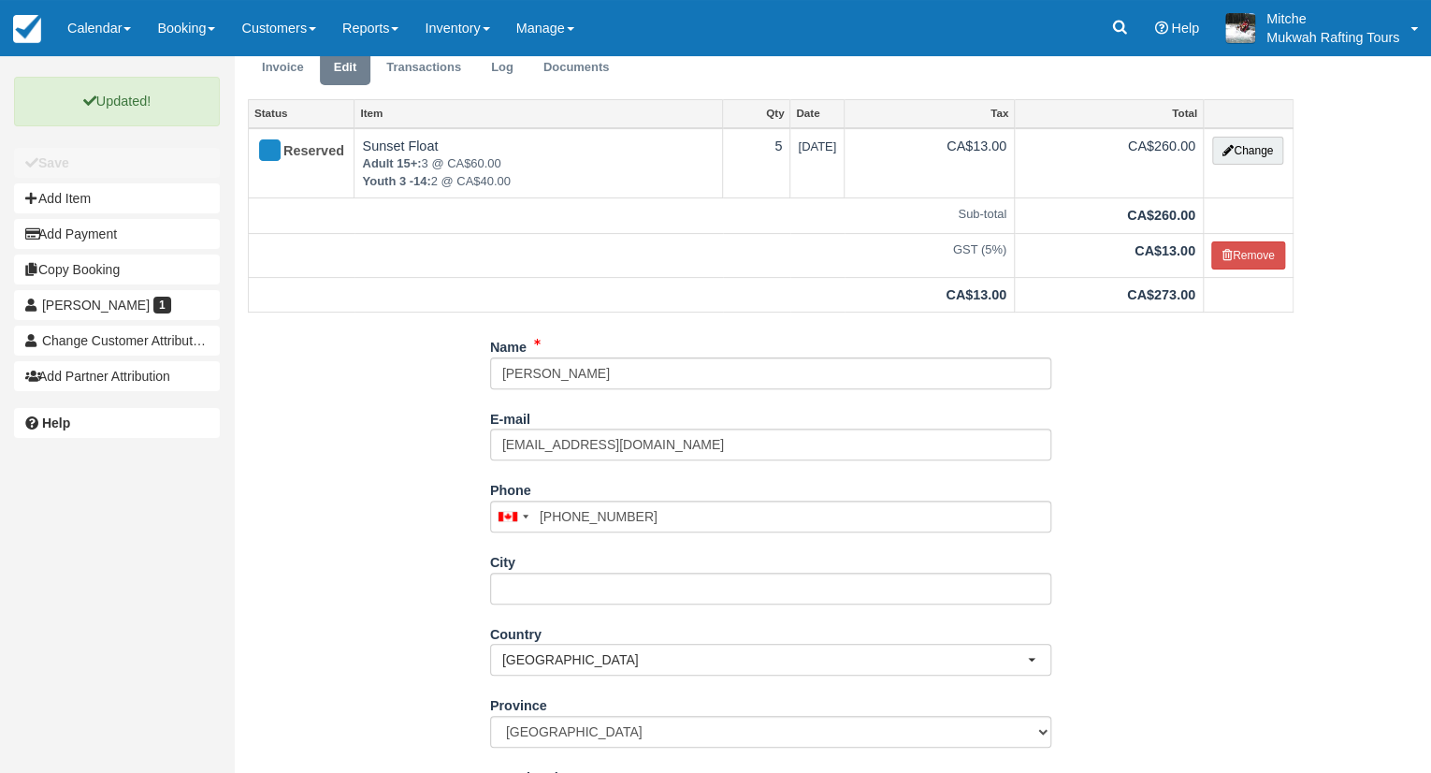
scroll to position [0, 0]
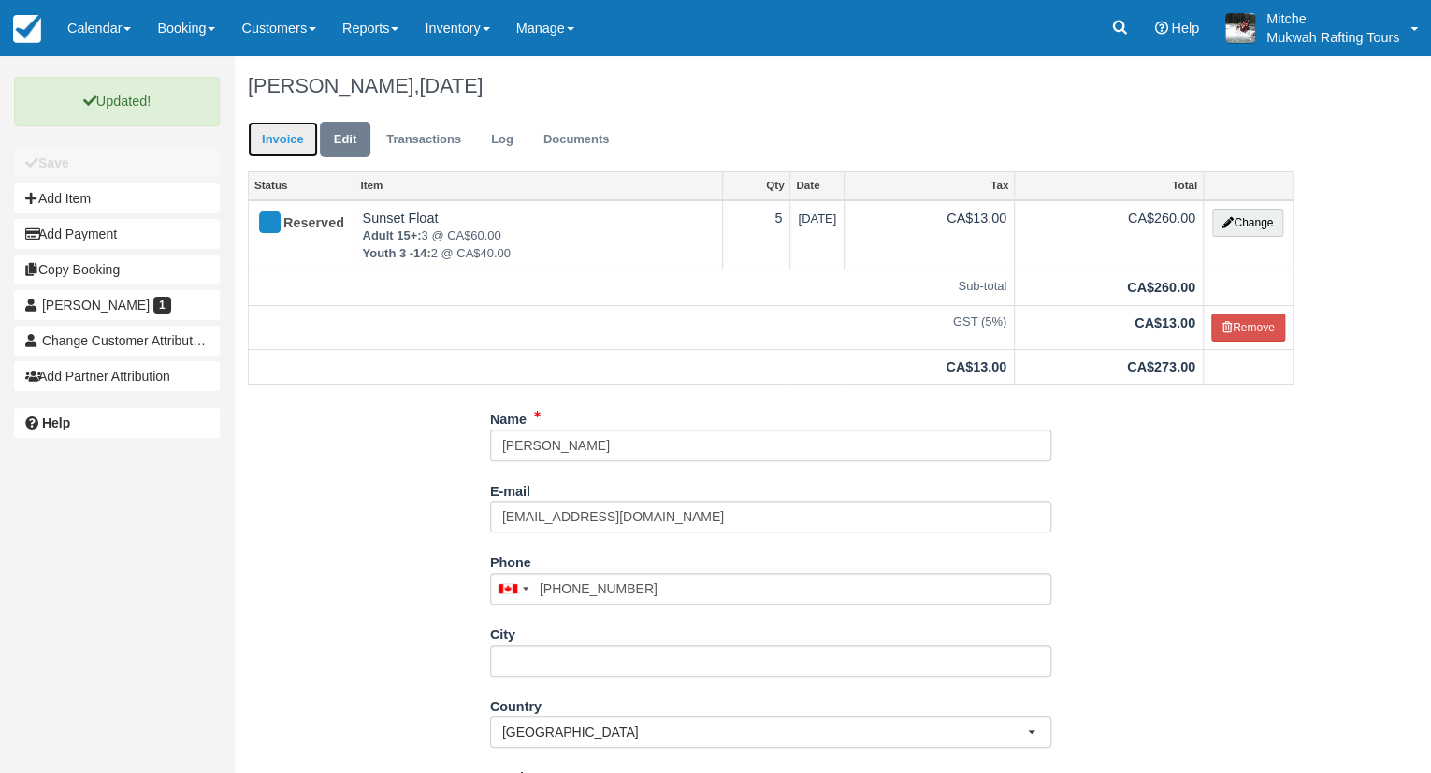
click at [295, 128] on link "Invoice" at bounding box center [283, 140] width 70 height 36
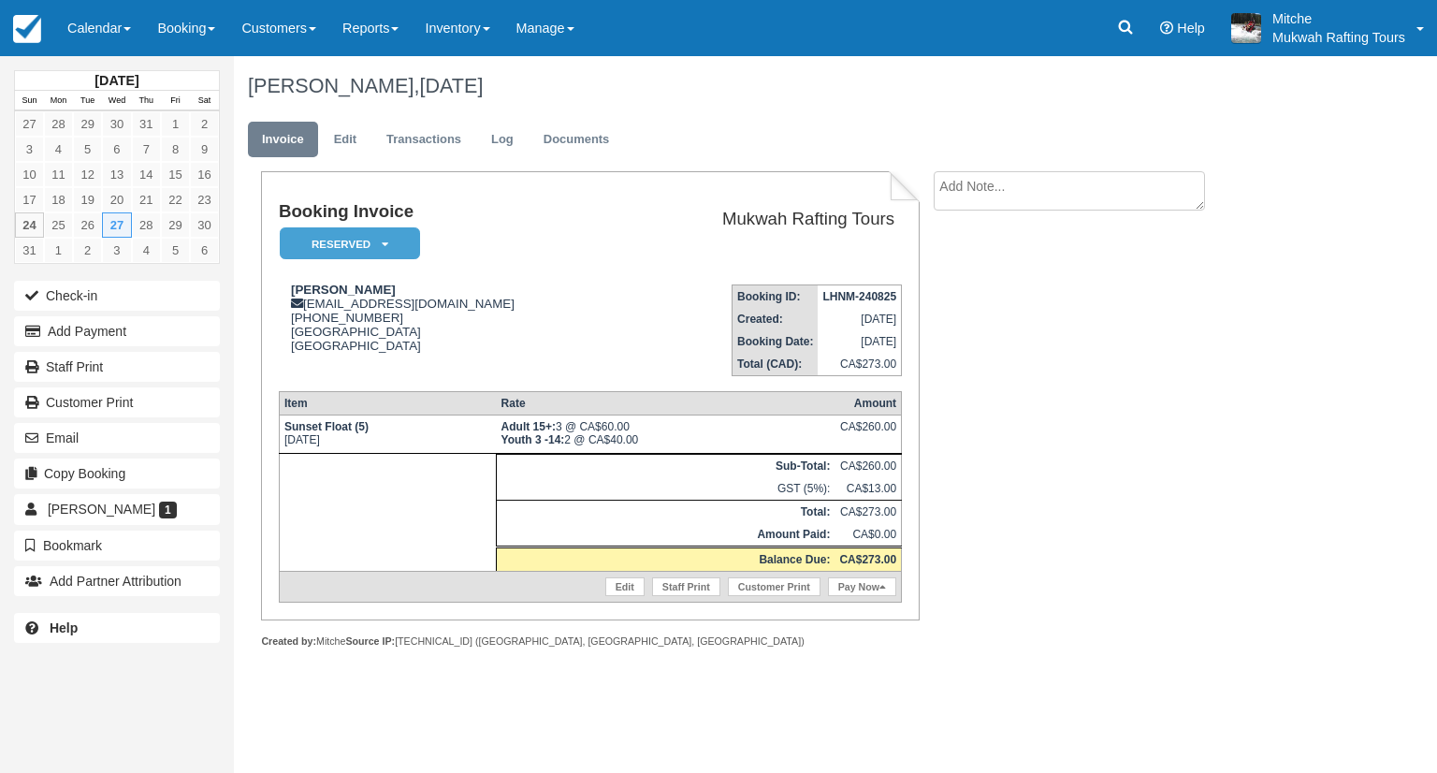
click at [841, 109] on div "Stephanie Shank, August 27 2025" at bounding box center [773, 86] width 1078 height 60
click at [127, 23] on link "Calendar" at bounding box center [99, 28] width 90 height 56
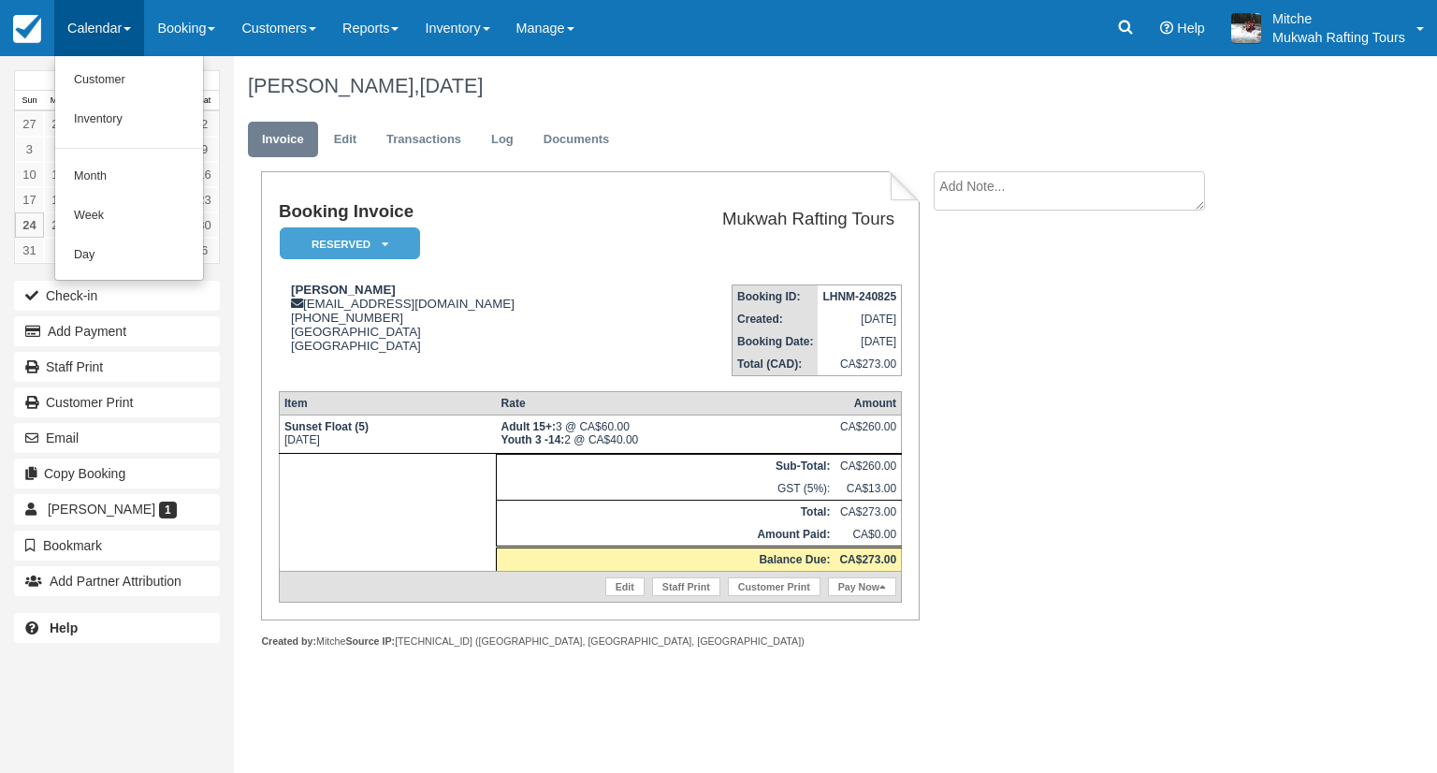
click at [753, 103] on div "Stephanie Shank, August 27 2025" at bounding box center [773, 86] width 1078 height 60
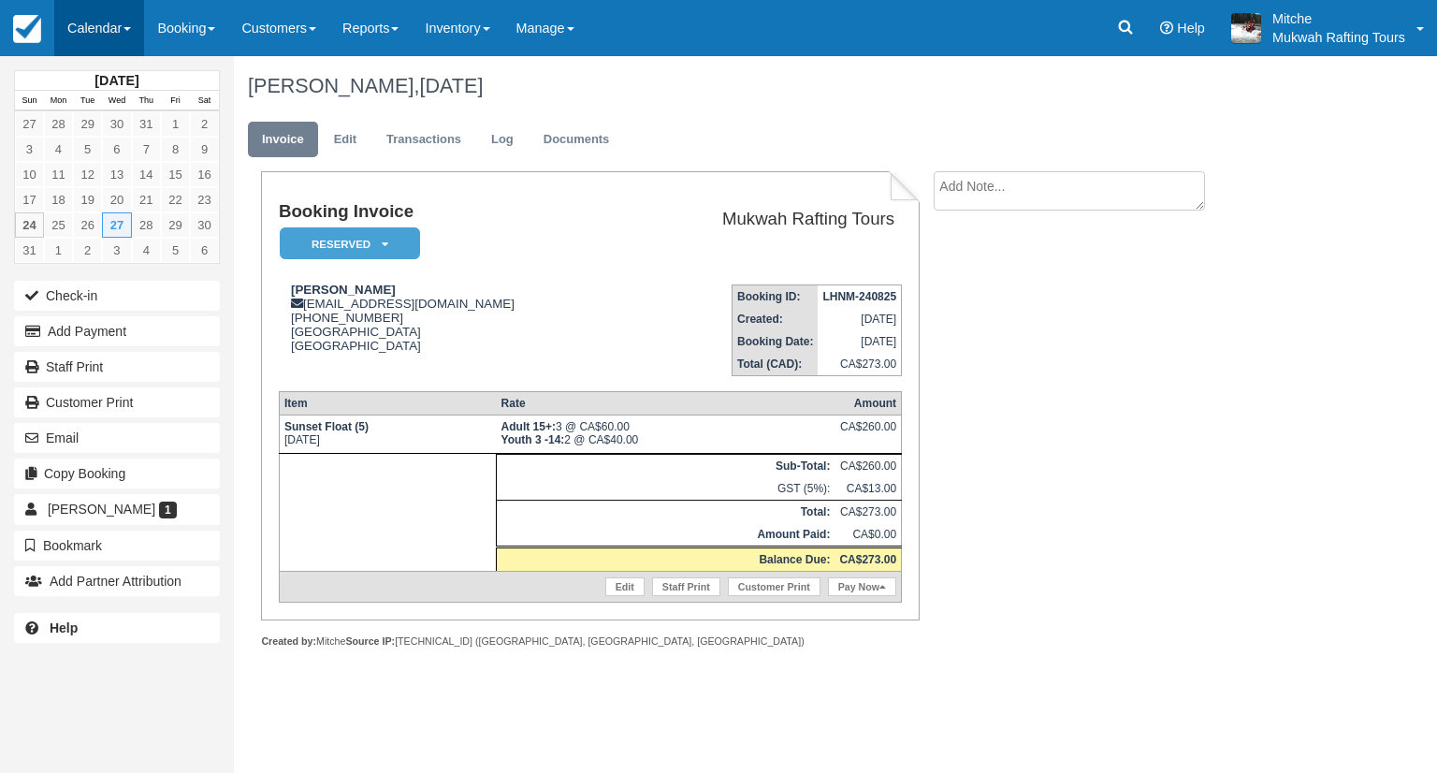
click at [123, 36] on link "Calendar" at bounding box center [99, 28] width 90 height 56
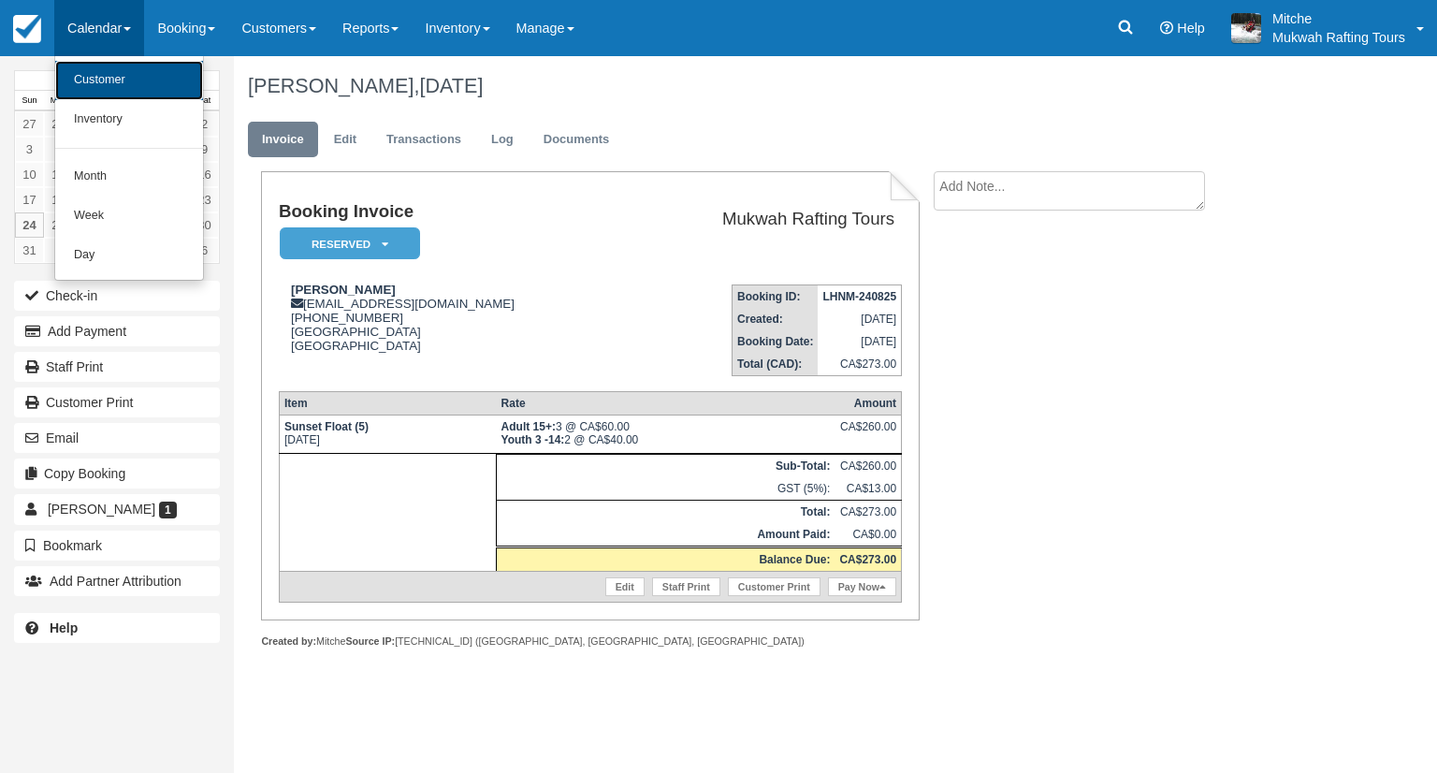
click at [138, 69] on link "Customer" at bounding box center [129, 80] width 148 height 39
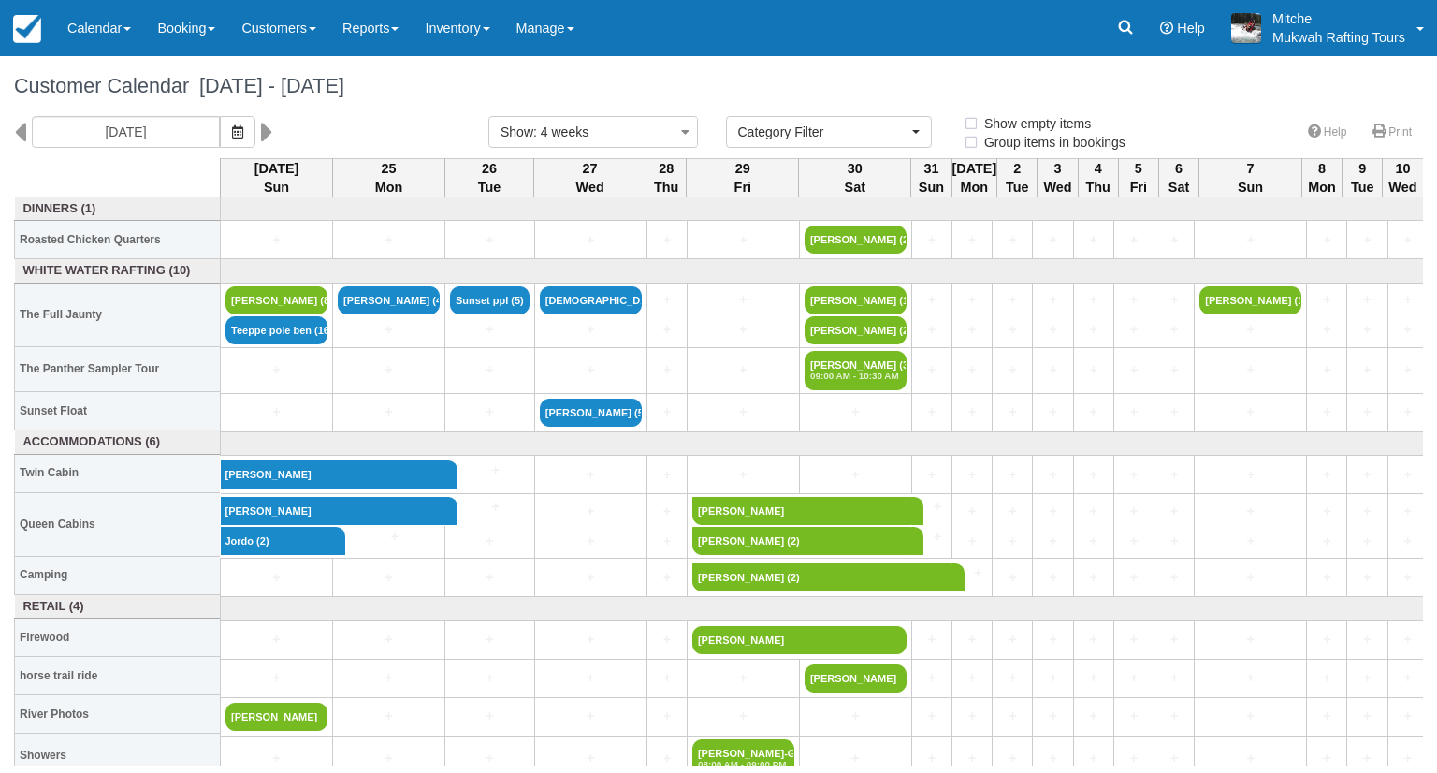
select select
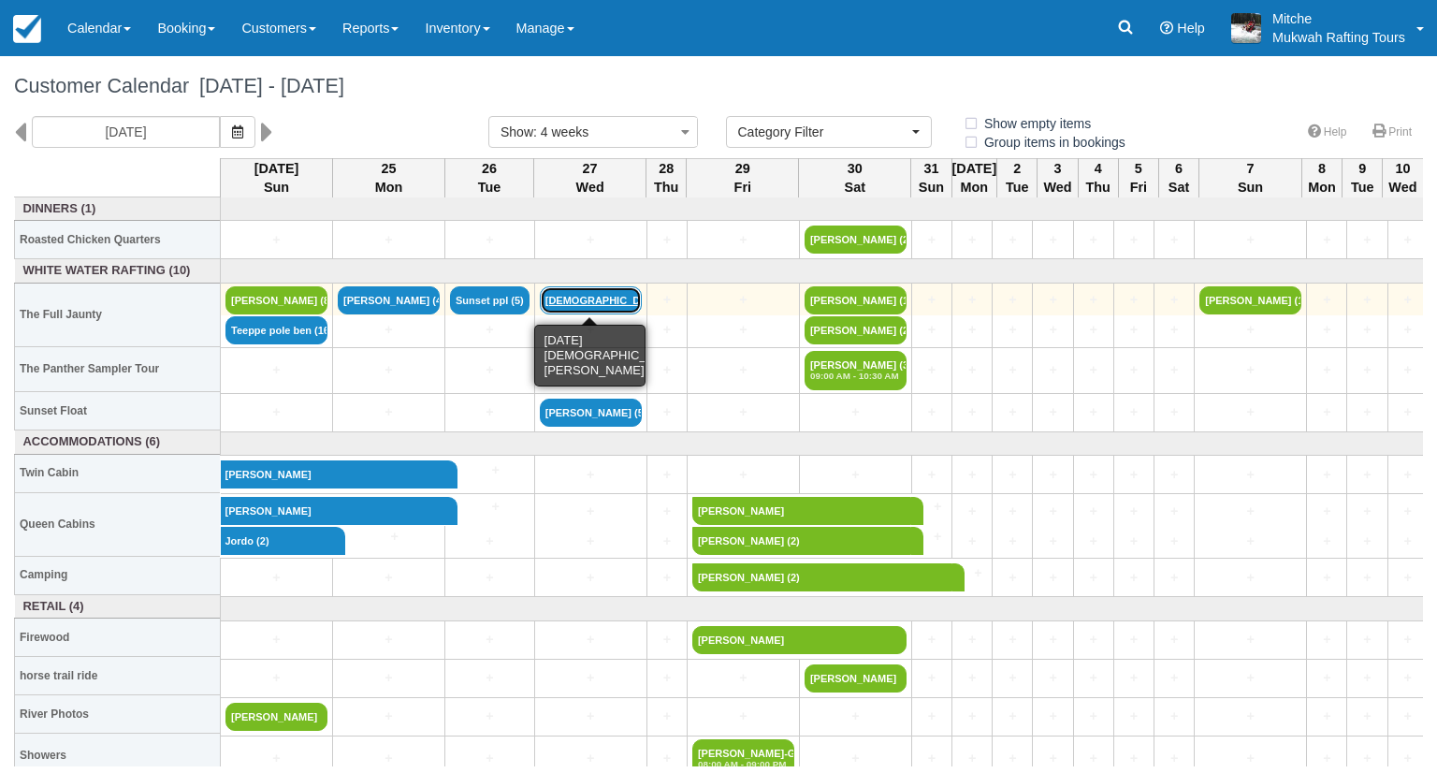
click at [601, 298] on link "[DEMOGRAPHIC_DATA][PERSON_NAME] (7)" at bounding box center [591, 300] width 102 height 28
